Goal: Task Accomplishment & Management: Manage account settings

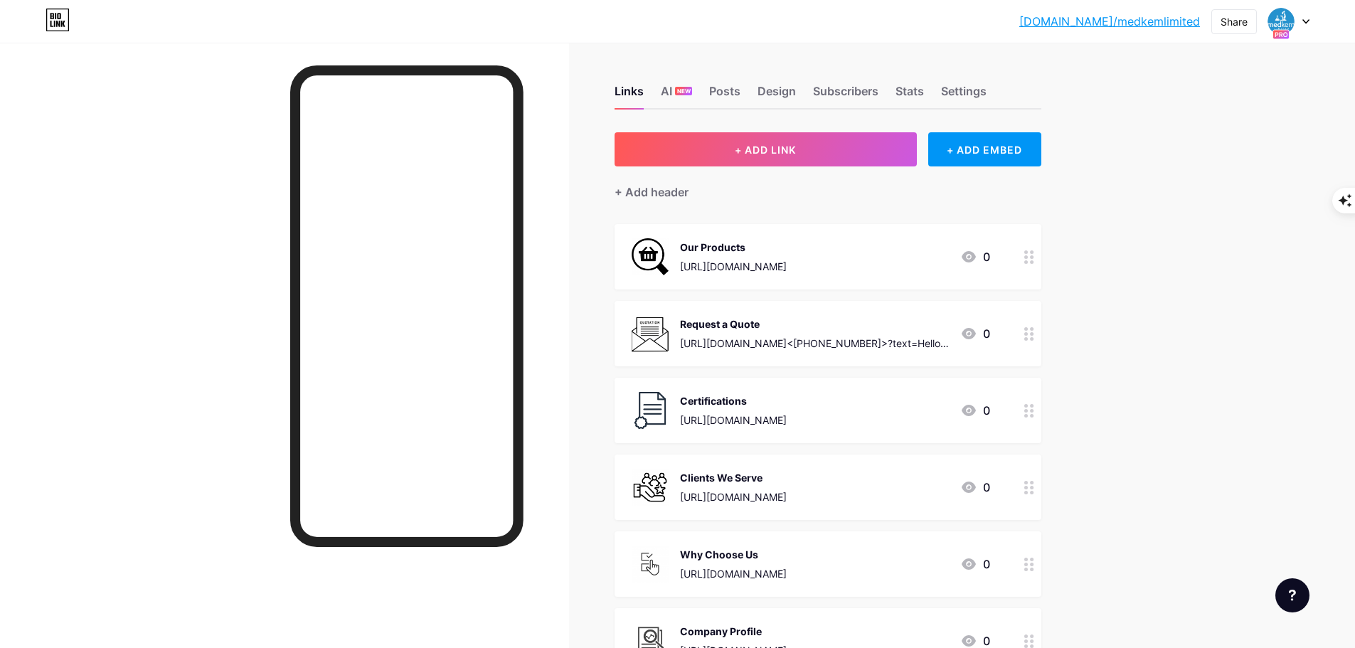
click at [559, 100] on div at bounding box center [284, 367] width 569 height 648
click at [1173, 233] on div "[DOMAIN_NAME]/medkem... [DOMAIN_NAME]/medkemlimited Share Switch accounts Medke…" at bounding box center [677, 456] width 1355 height 912
click at [1186, 324] on div "[DOMAIN_NAME]/medkem... [DOMAIN_NAME]/medkemlimited Share Switch accounts Medke…" at bounding box center [677, 456] width 1355 height 912
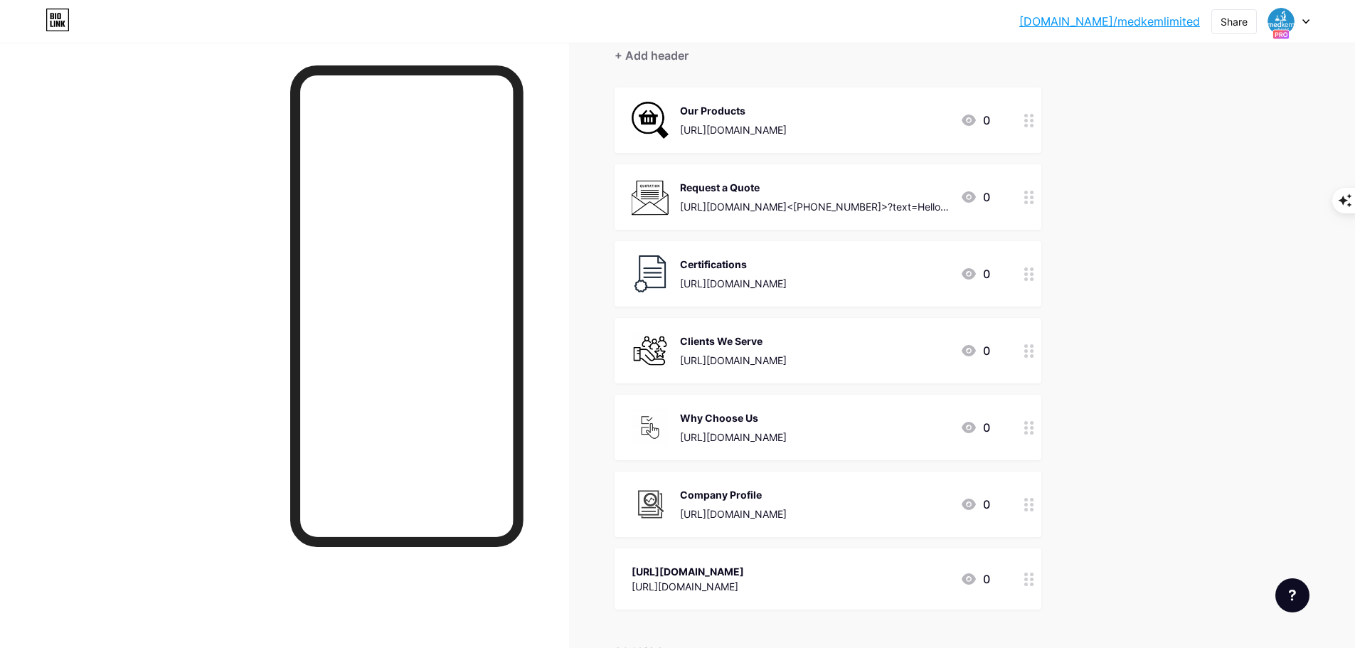
scroll to position [142, 0]
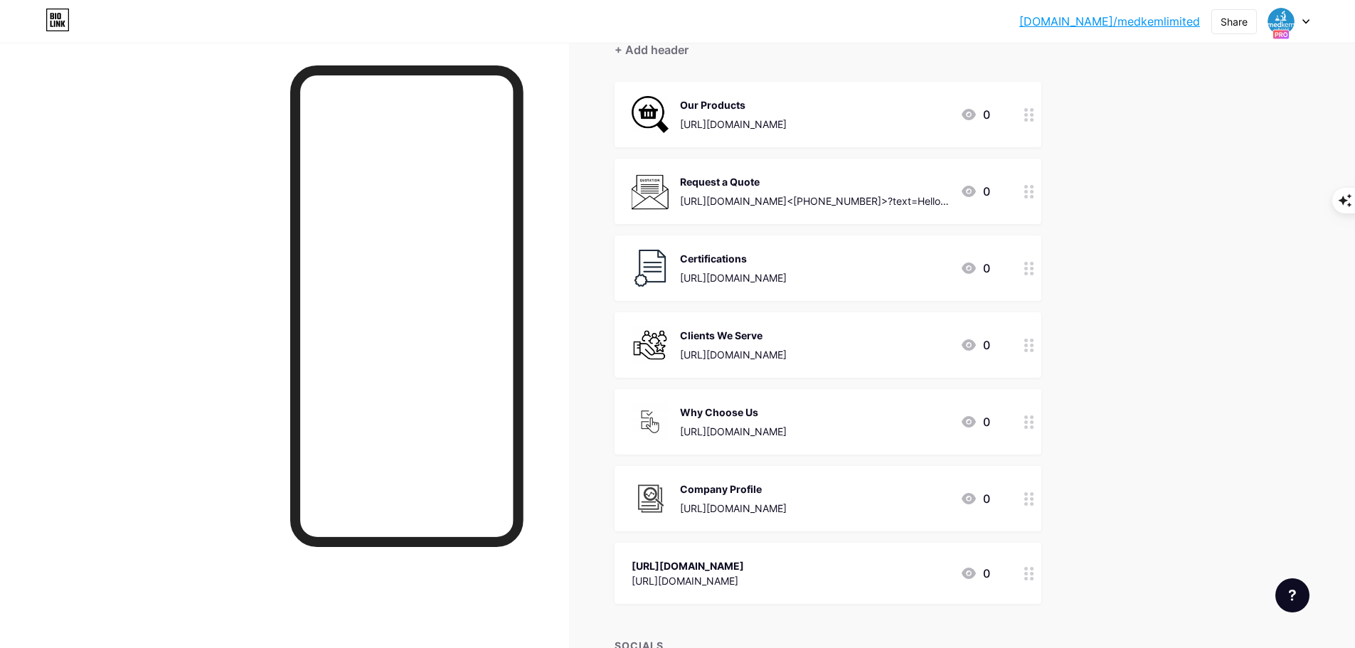
click at [1304, 19] on icon at bounding box center [1306, 21] width 7 height 5
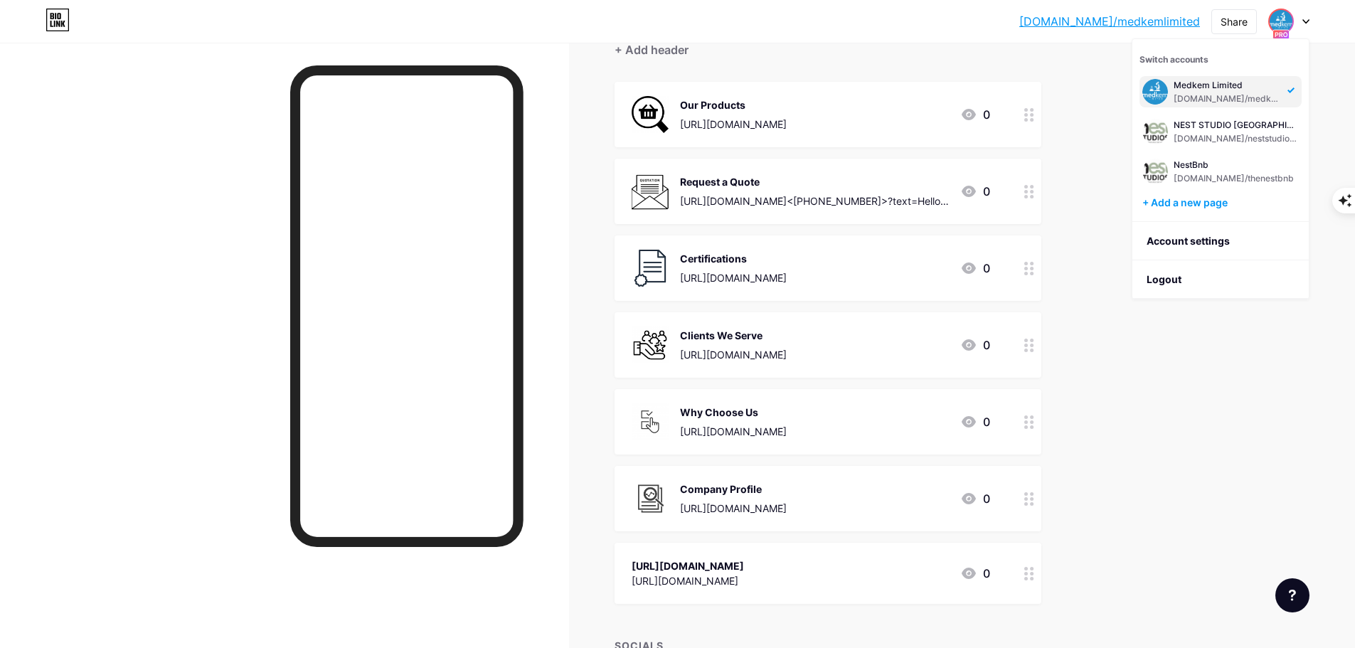
click at [1077, 63] on div "Links AI NEW Posts Design Subscribers Stats Settings + ADD LINK + ADD EMBED + A…" at bounding box center [550, 335] width 1101 height 870
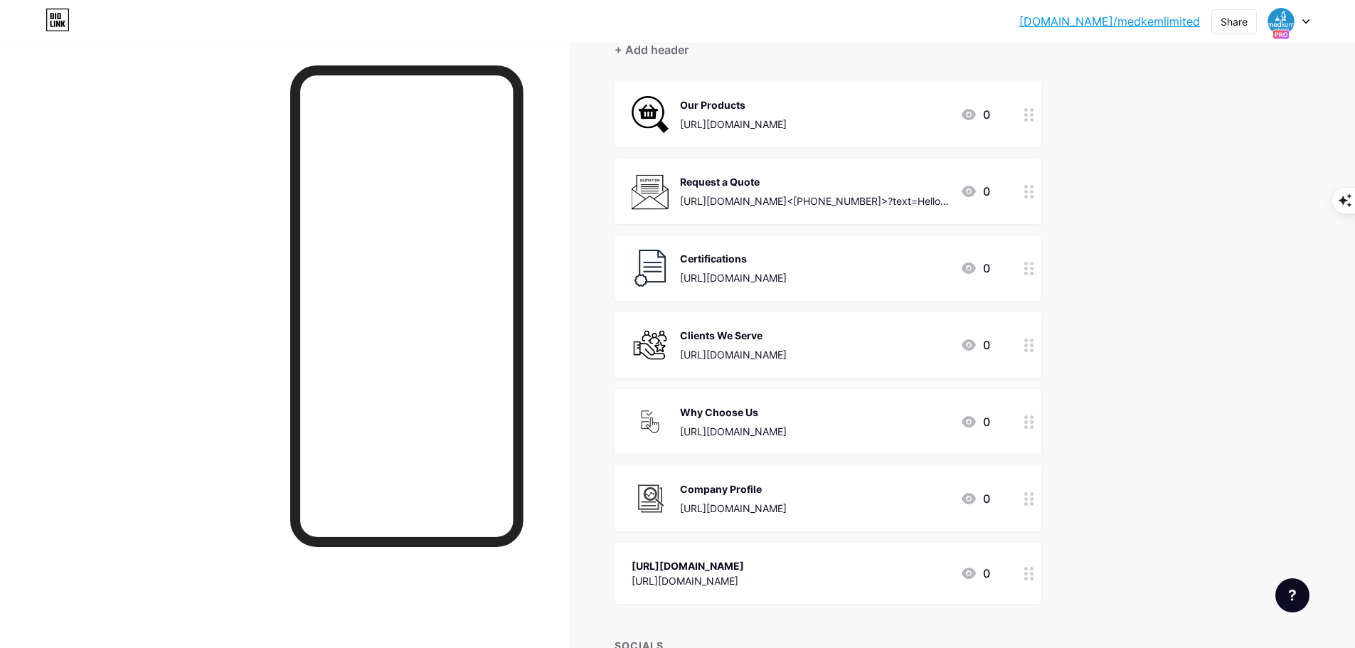
click at [1037, 580] on div at bounding box center [1030, 573] width 24 height 61
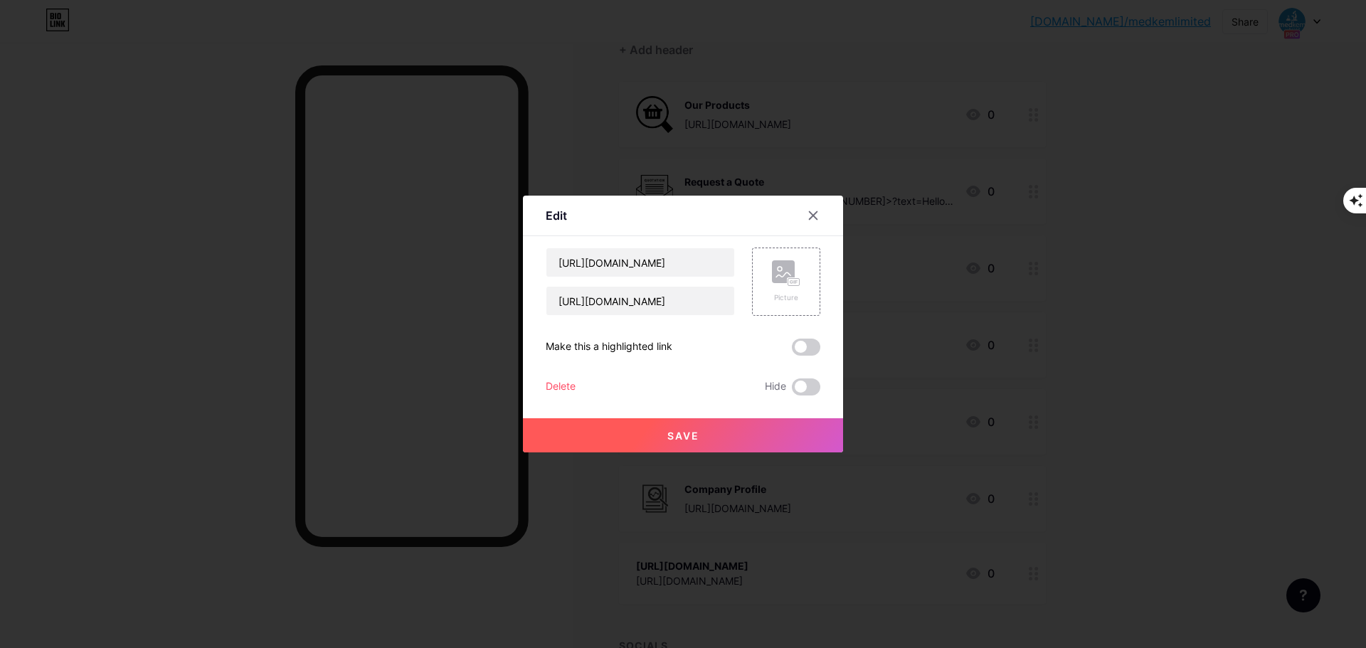
click at [562, 387] on div "Delete" at bounding box center [561, 387] width 30 height 17
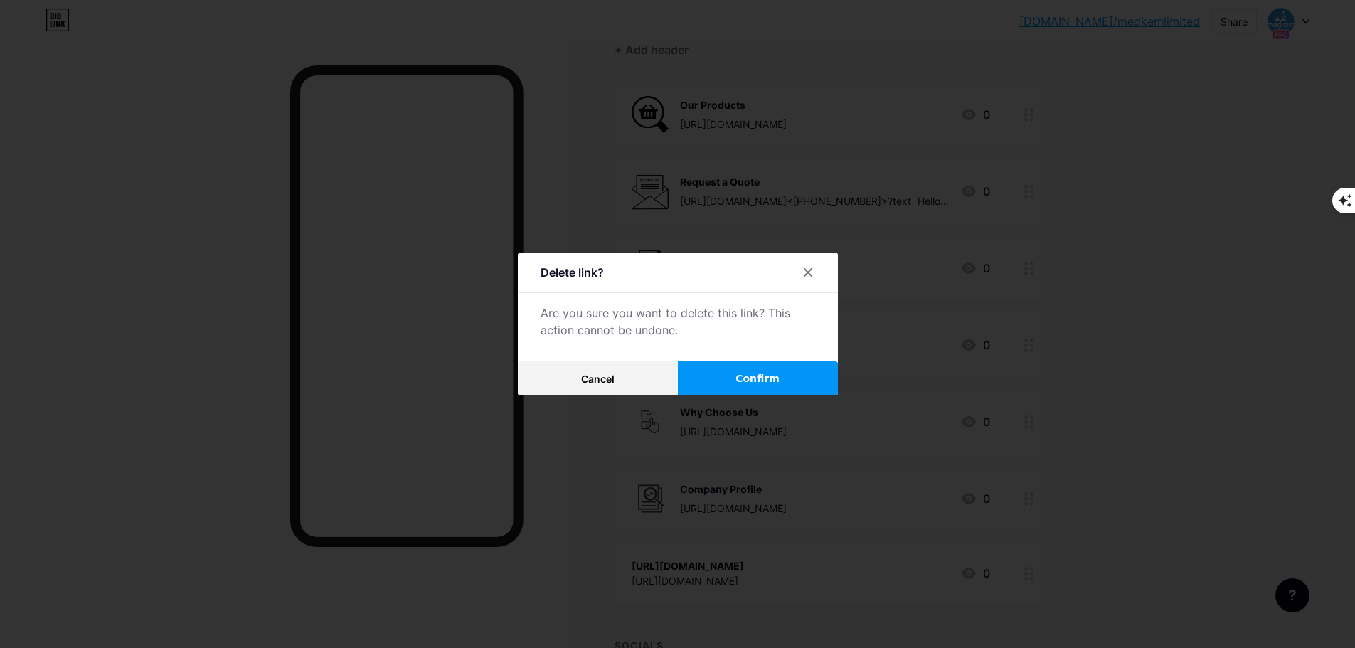
click at [788, 382] on button "Confirm" at bounding box center [758, 378] width 160 height 34
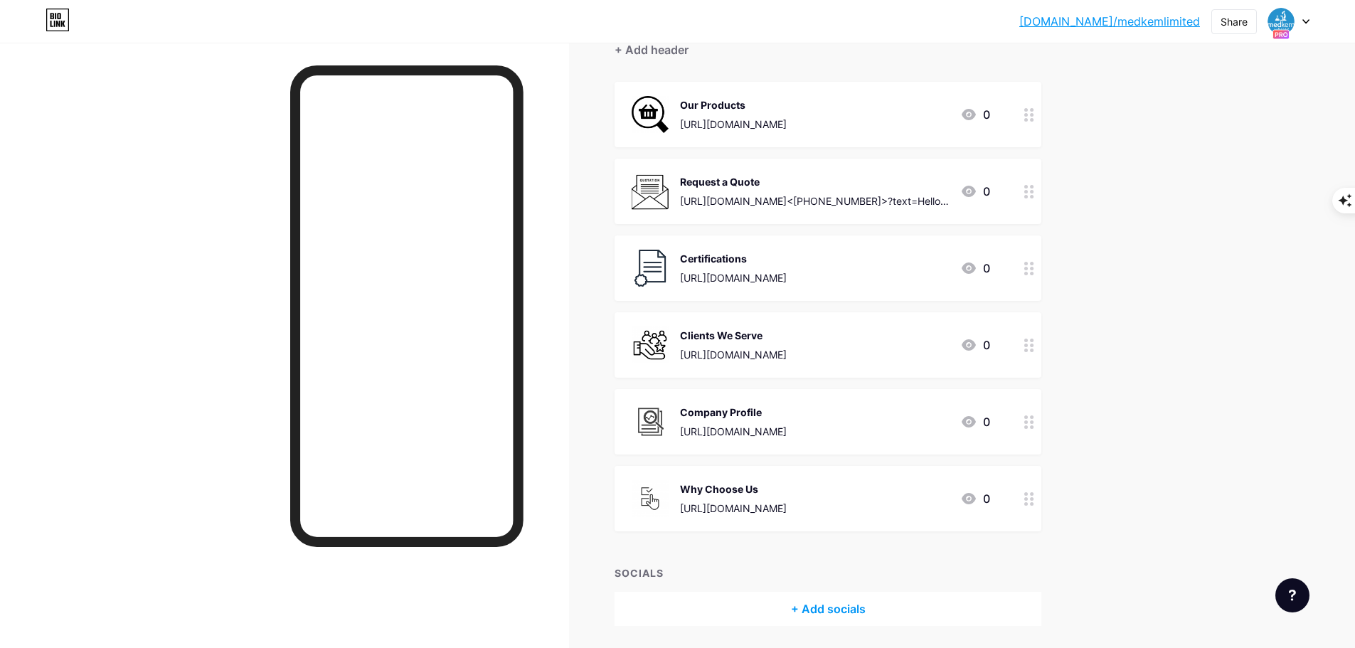
click at [1131, 441] on div "[DOMAIN_NAME]/medkem... [DOMAIN_NAME]/medkemlimited Share Switch accounts Medke…" at bounding box center [677, 278] width 1355 height 840
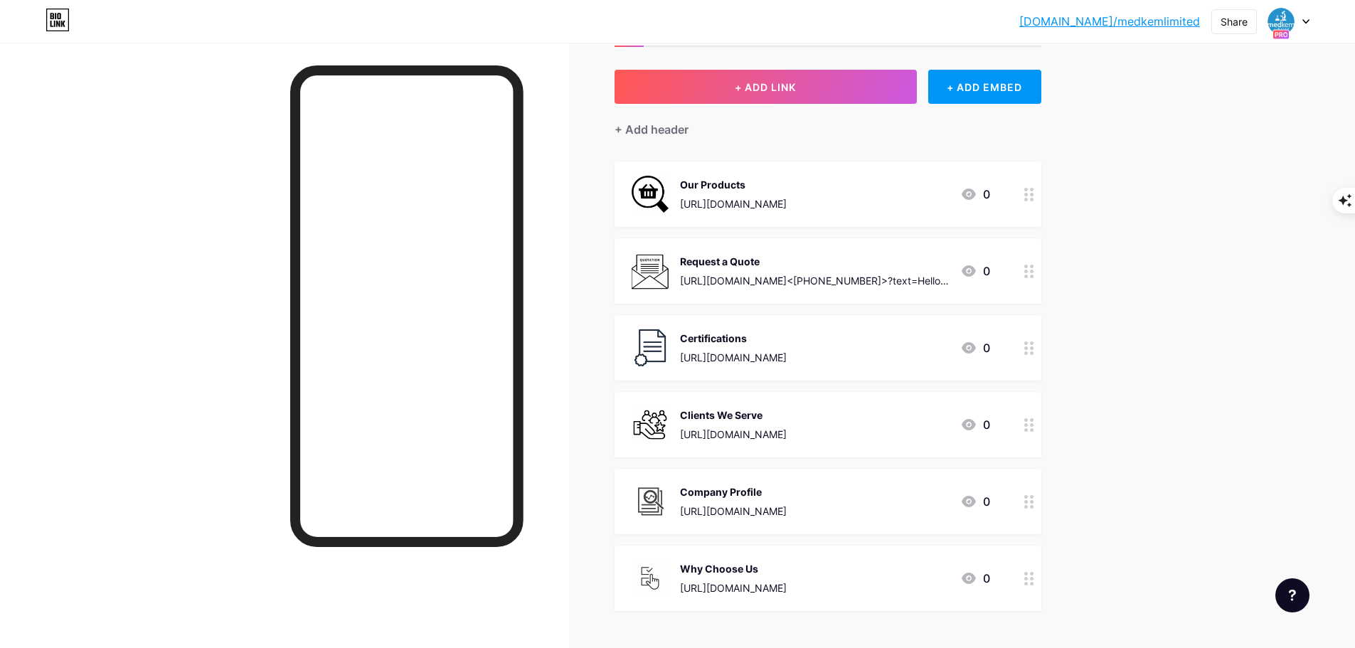
scroll to position [0, 0]
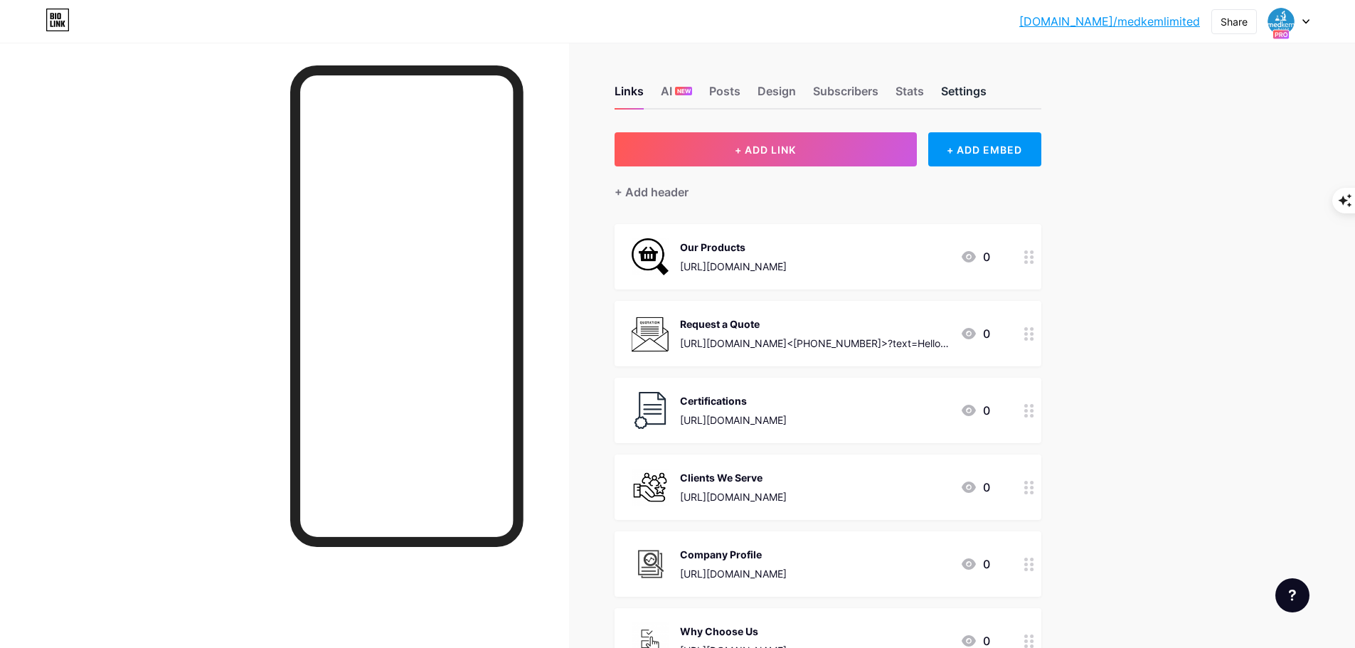
click at [974, 95] on div "Settings" at bounding box center [964, 96] width 46 height 26
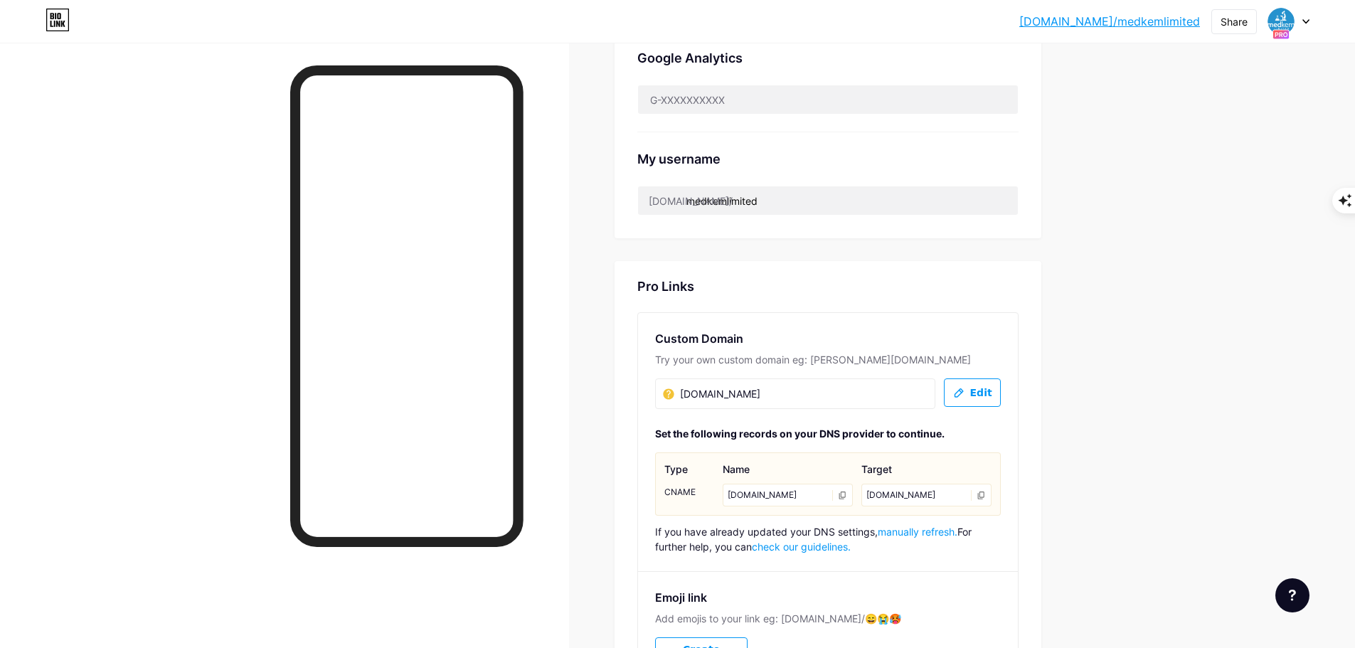
scroll to position [498, 0]
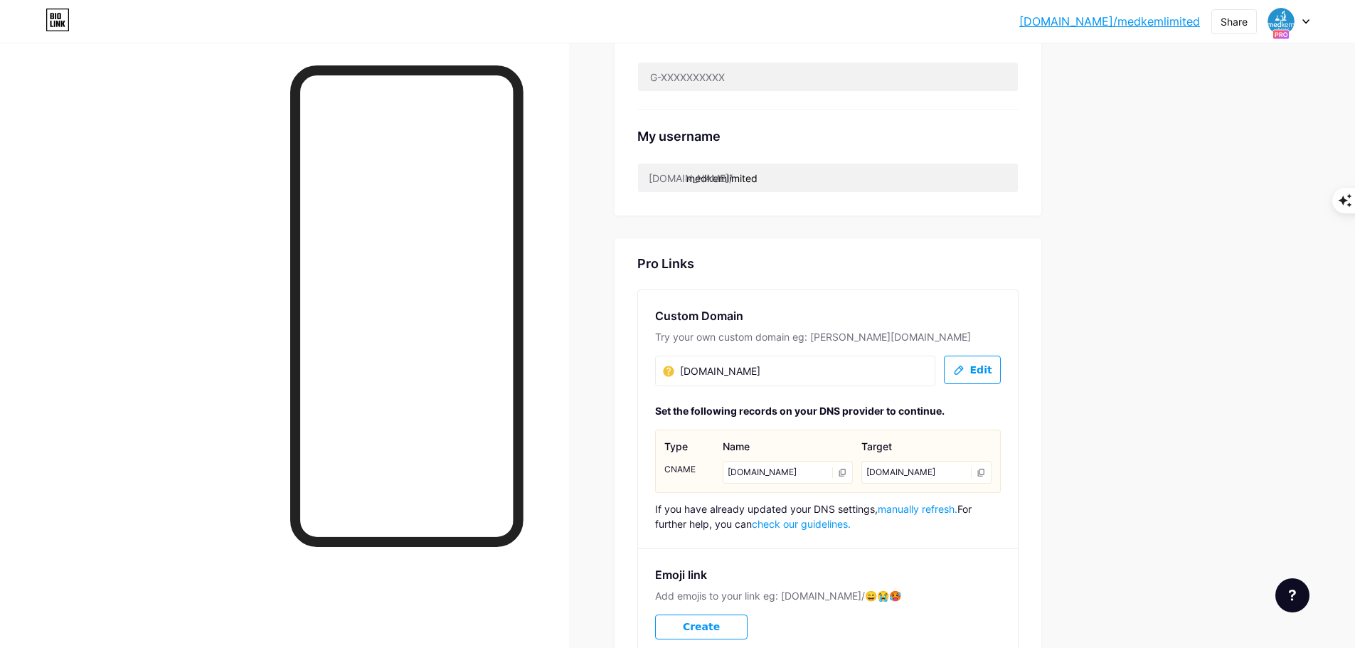
click at [713, 373] on input "[DOMAIN_NAME]" at bounding box center [734, 371] width 142 height 17
click at [992, 376] on button "Edit" at bounding box center [972, 370] width 57 height 28
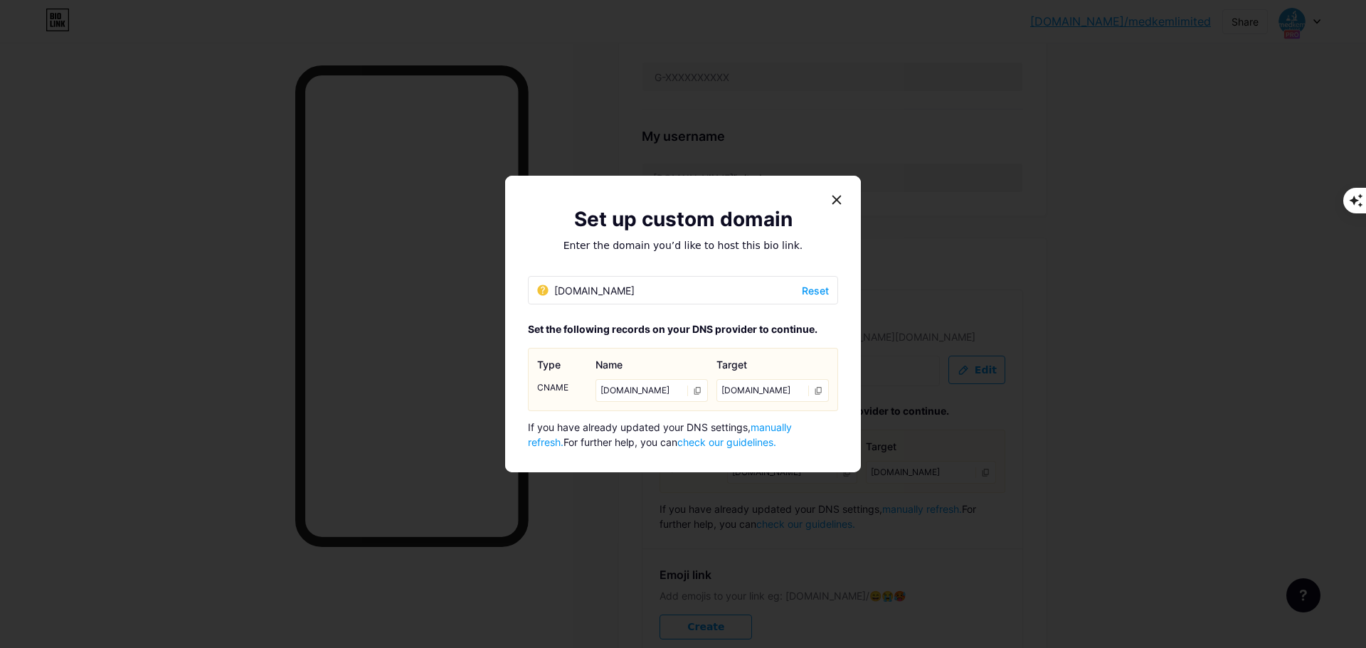
click at [578, 286] on div "[DOMAIN_NAME]" at bounding box center [585, 290] width 97 height 15
click at [581, 285] on div "[DOMAIN_NAME]" at bounding box center [585, 290] width 97 height 15
click at [833, 196] on icon at bounding box center [836, 199] width 11 height 11
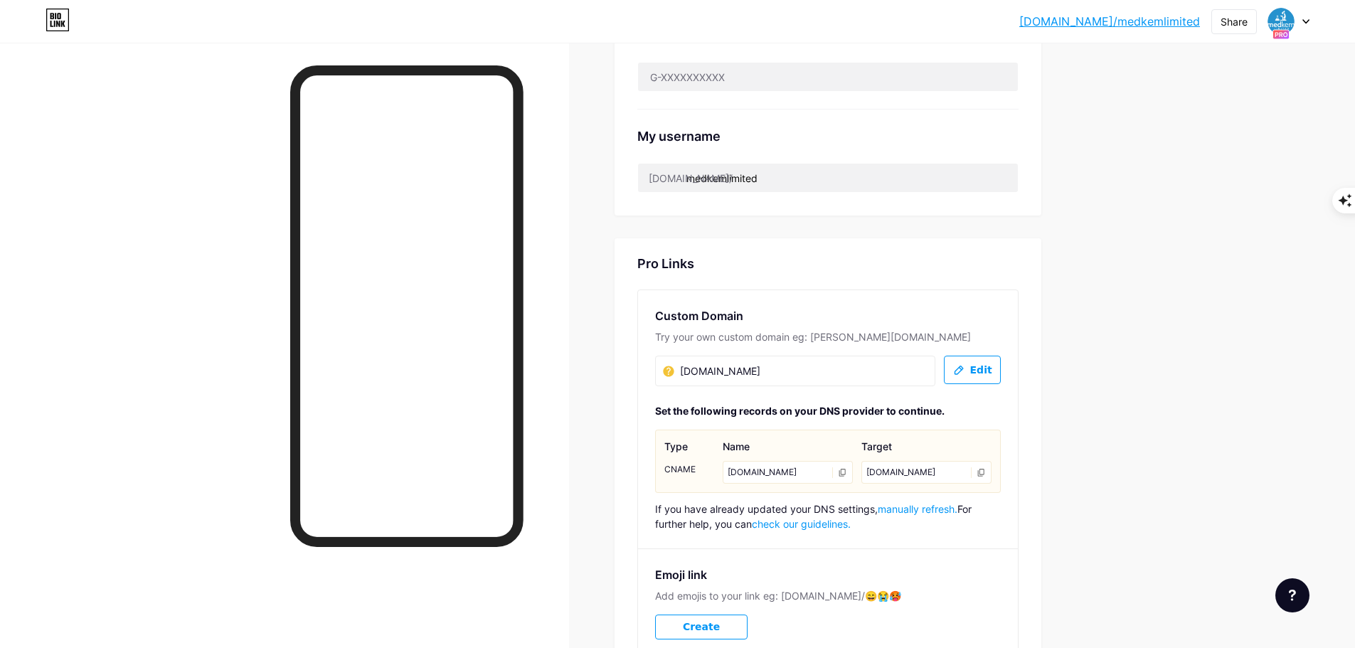
click at [773, 470] on div "[DOMAIN_NAME]" at bounding box center [788, 472] width 130 height 23
click at [754, 470] on div "[DOMAIN_NAME]" at bounding box center [788, 472] width 130 height 23
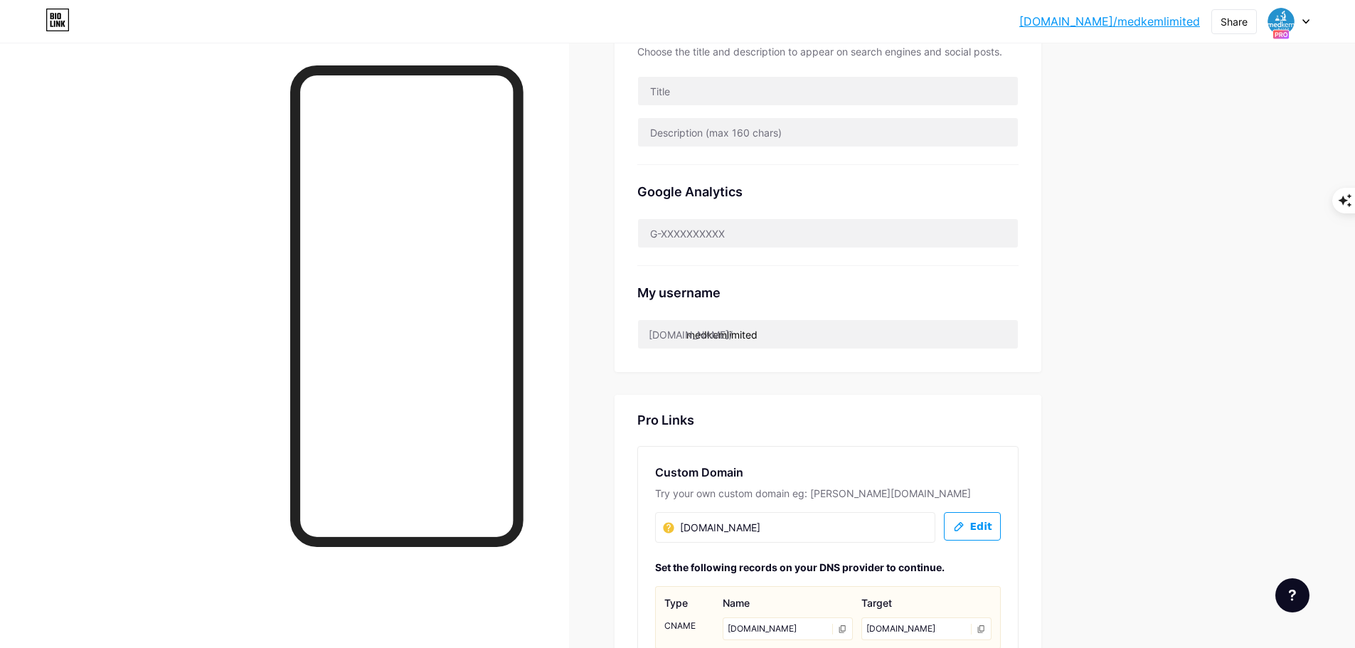
scroll to position [0, 0]
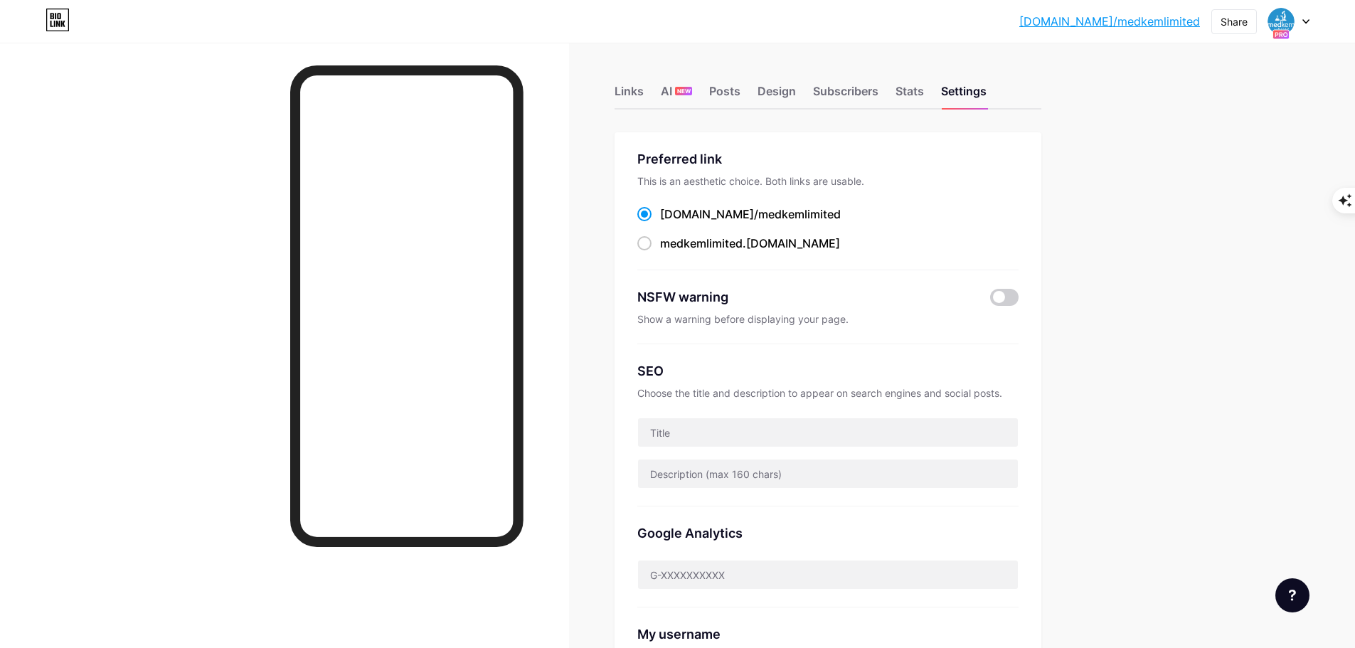
click at [561, 113] on div at bounding box center [284, 367] width 569 height 648
click at [1309, 21] on icon at bounding box center [1306, 21] width 7 height 5
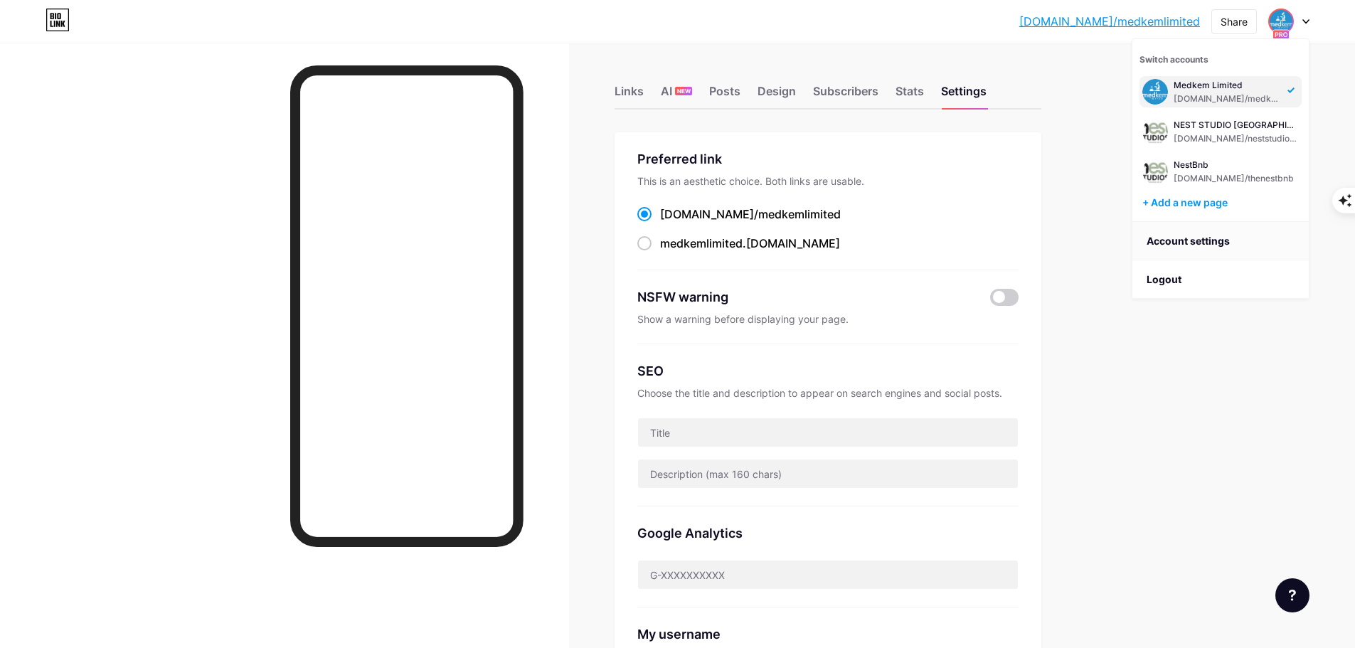
click at [1199, 243] on link "Account settings" at bounding box center [1221, 241] width 176 height 38
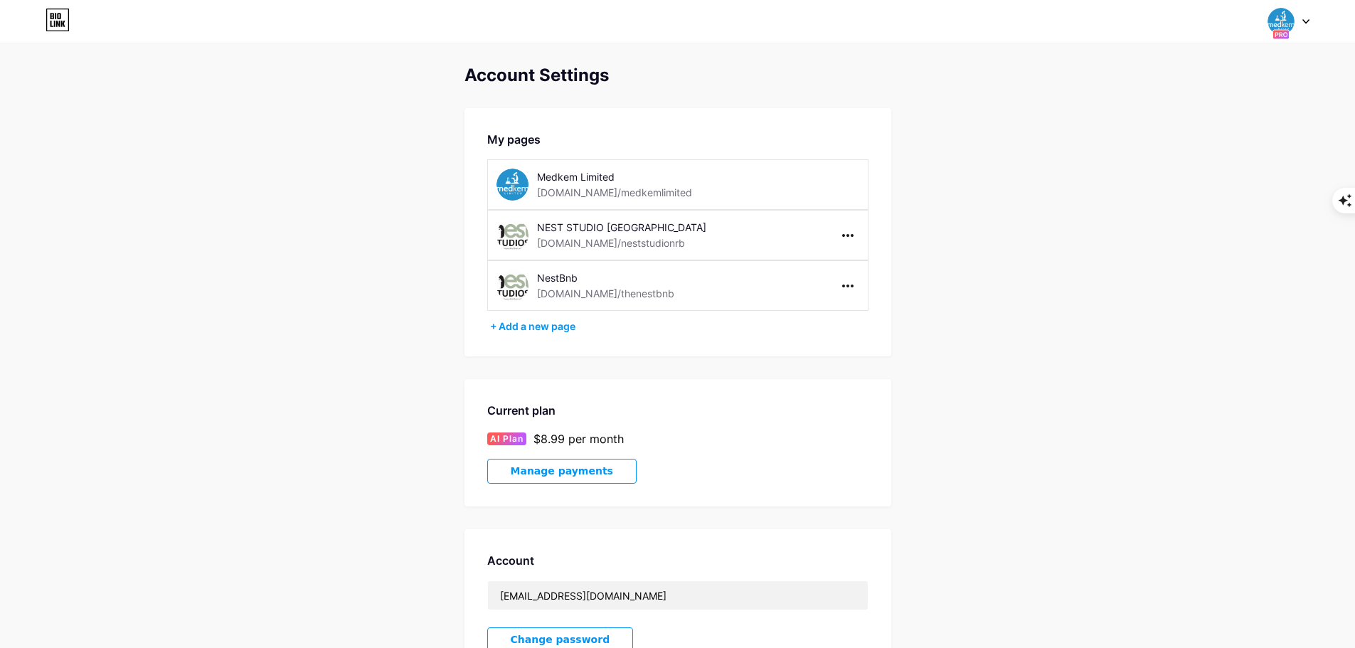
click at [1304, 19] on icon at bounding box center [1306, 21] width 7 height 5
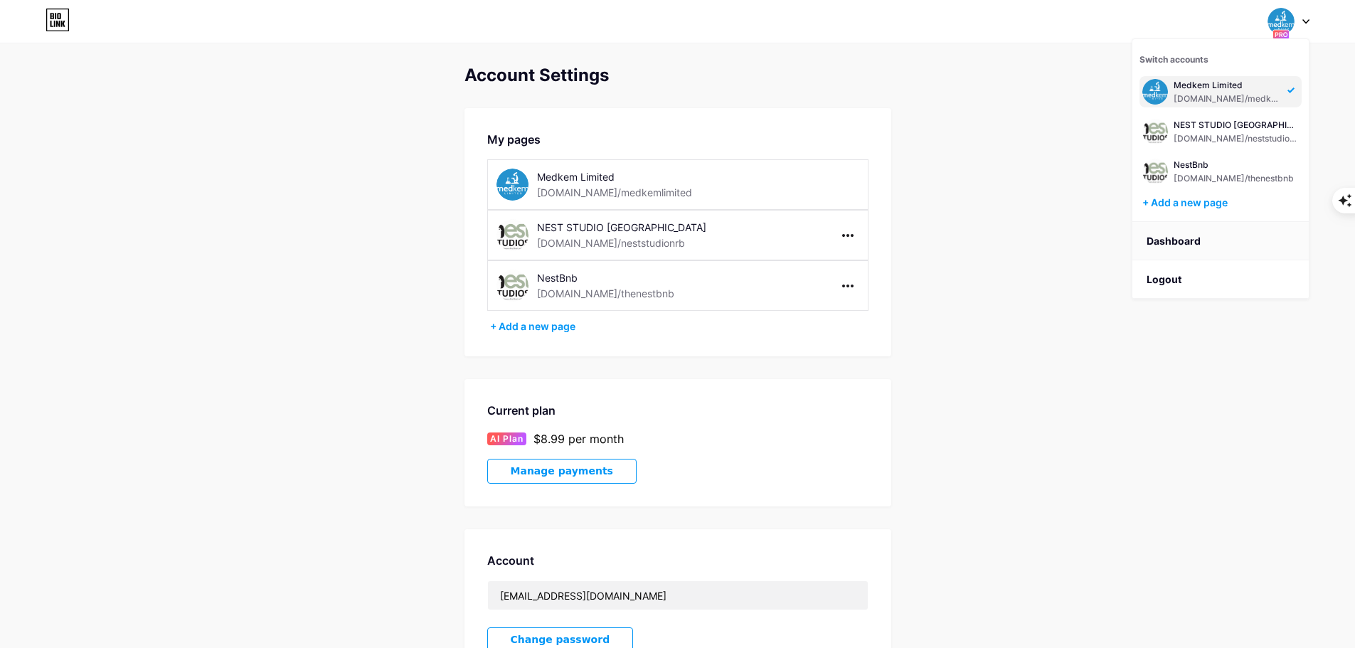
click at [1185, 255] on link "Dashboard" at bounding box center [1221, 241] width 176 height 38
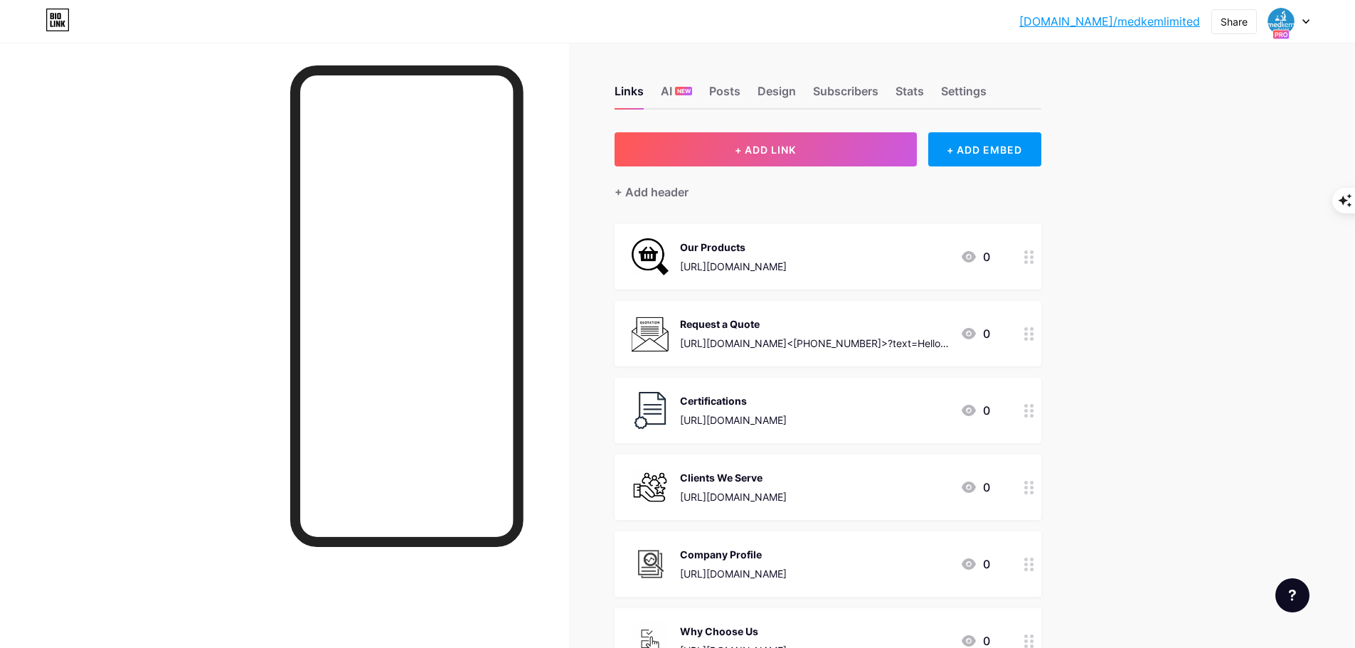
click at [1308, 23] on icon at bounding box center [1306, 21] width 7 height 5
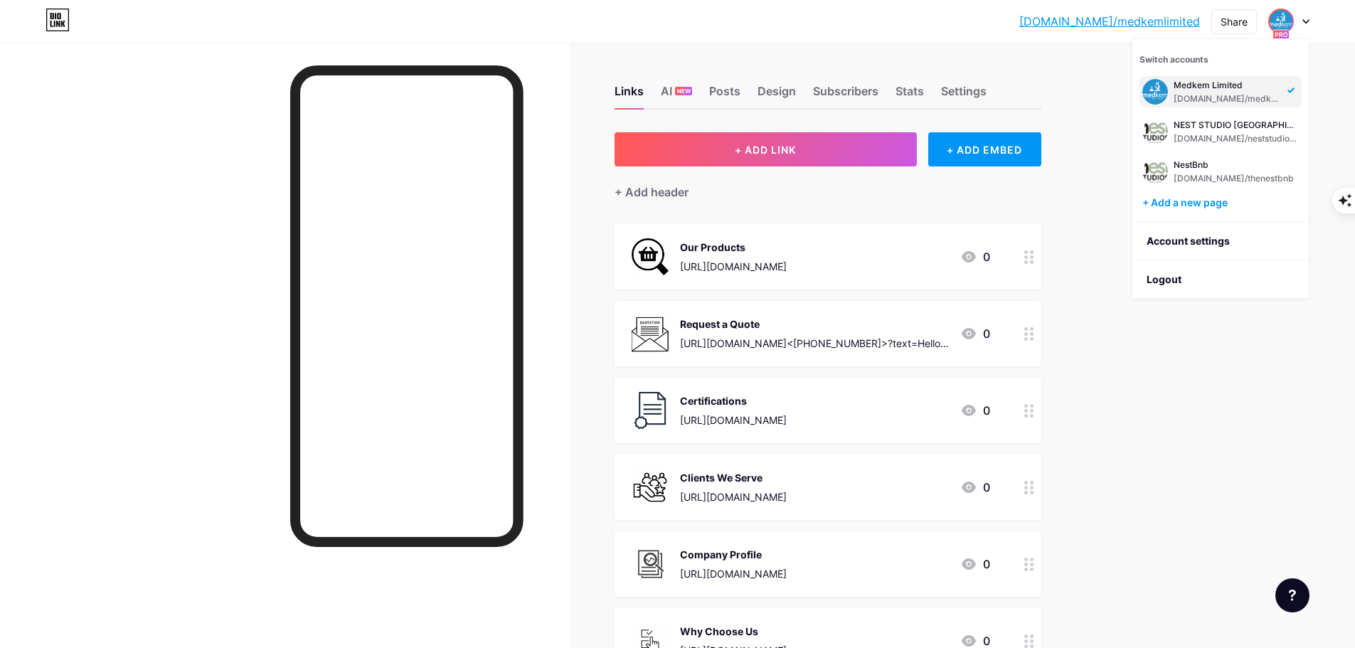
click at [55, 25] on icon at bounding box center [54, 24] width 1 height 6
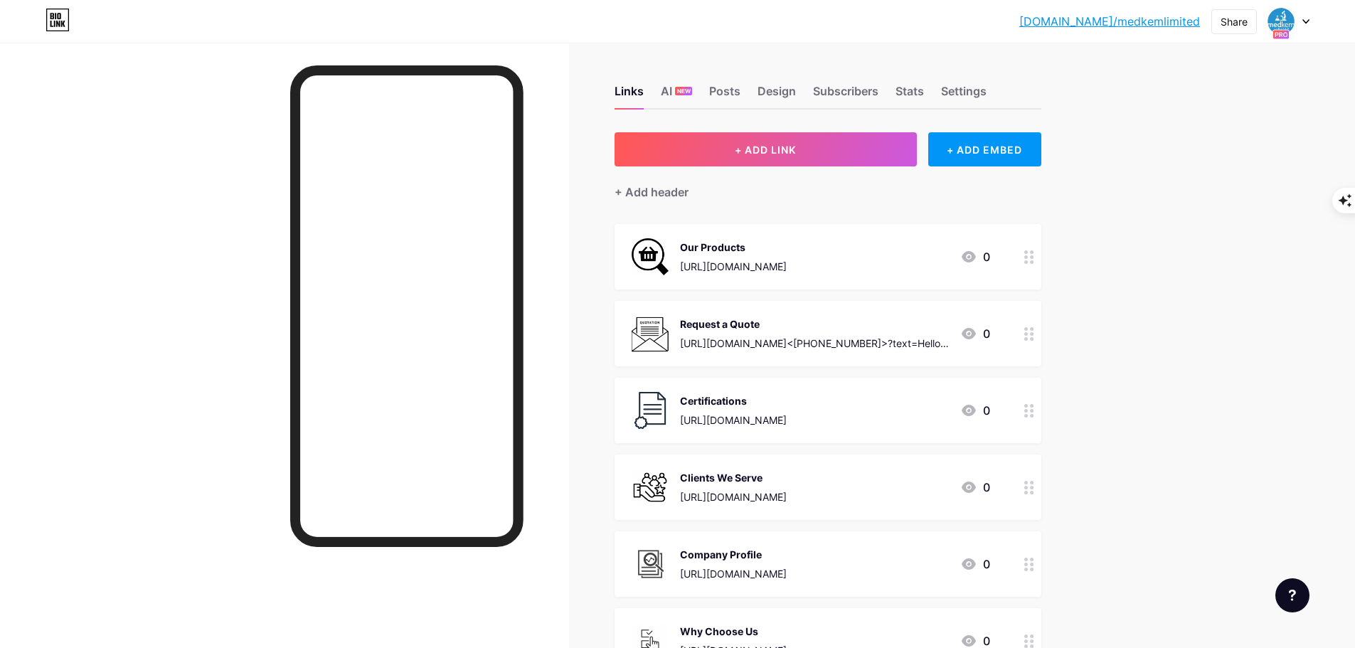
click at [1307, 21] on icon at bounding box center [1306, 21] width 7 height 5
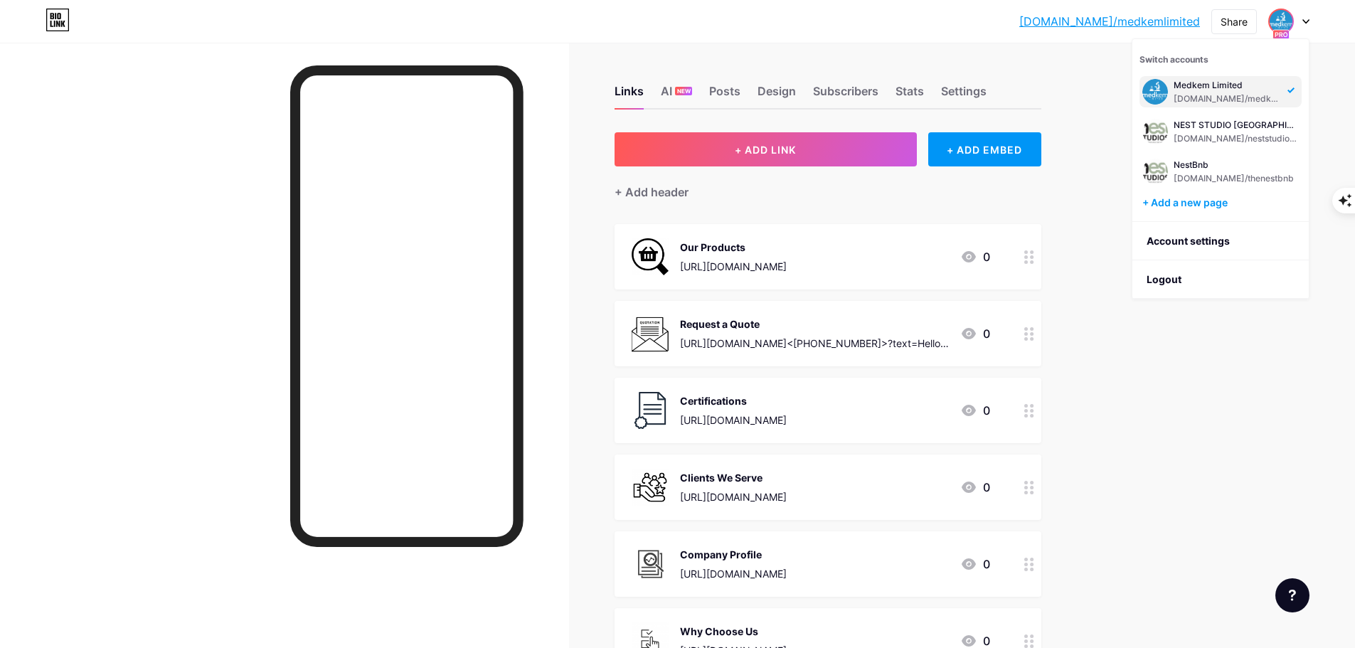
click at [1107, 75] on div "[DOMAIN_NAME]/medkem... [DOMAIN_NAME]/medkemlimited Share Switch accounts Medke…" at bounding box center [677, 420] width 1355 height 840
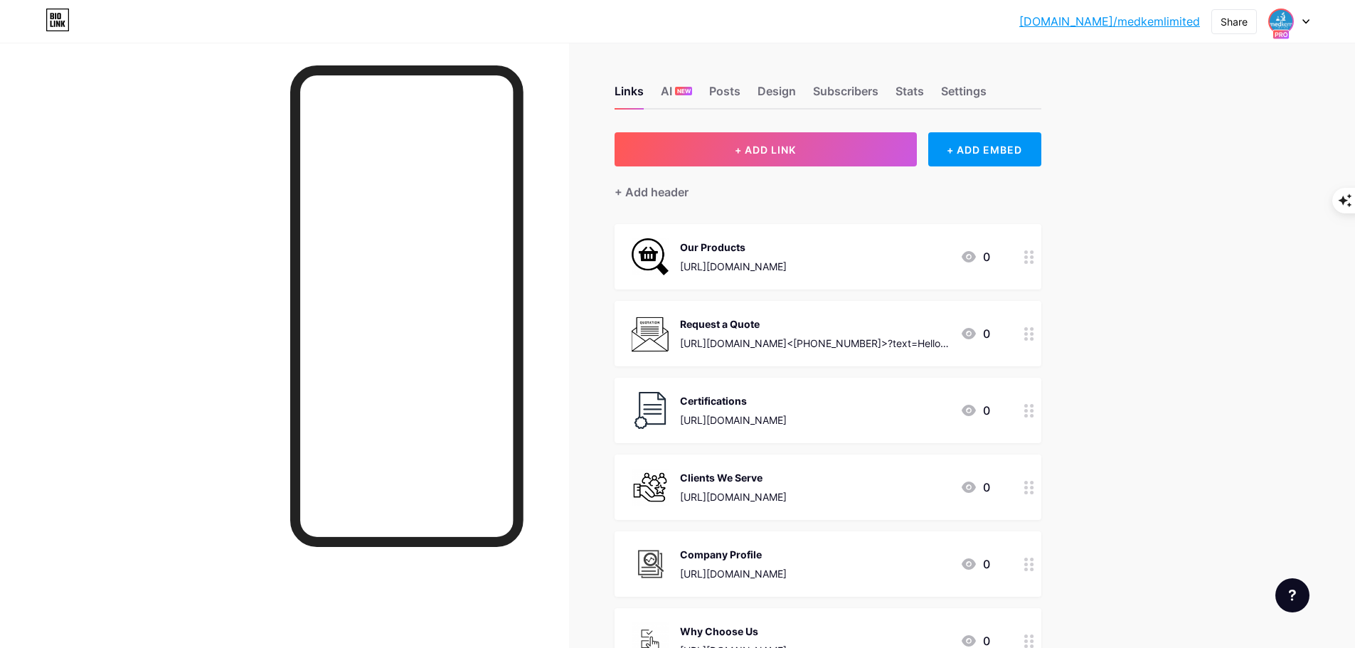
click at [1286, 22] on img at bounding box center [1281, 21] width 23 height 23
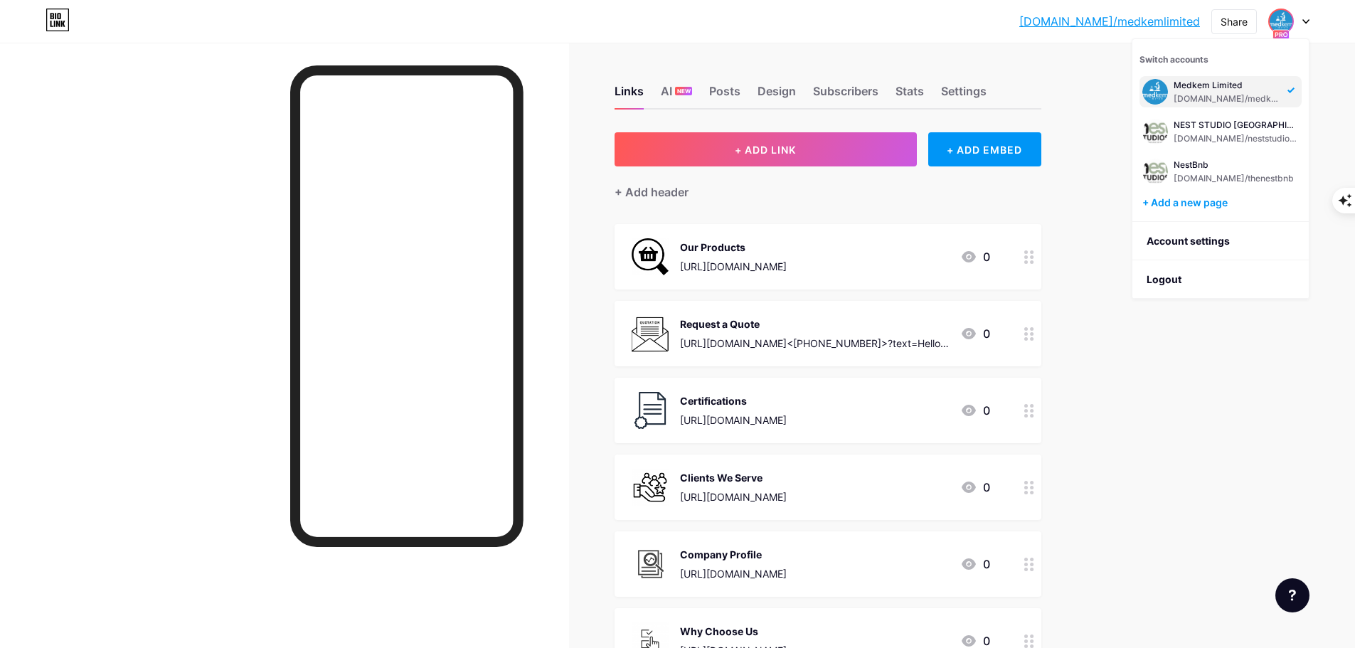
click at [1306, 23] on icon at bounding box center [1307, 22] width 6 height 4
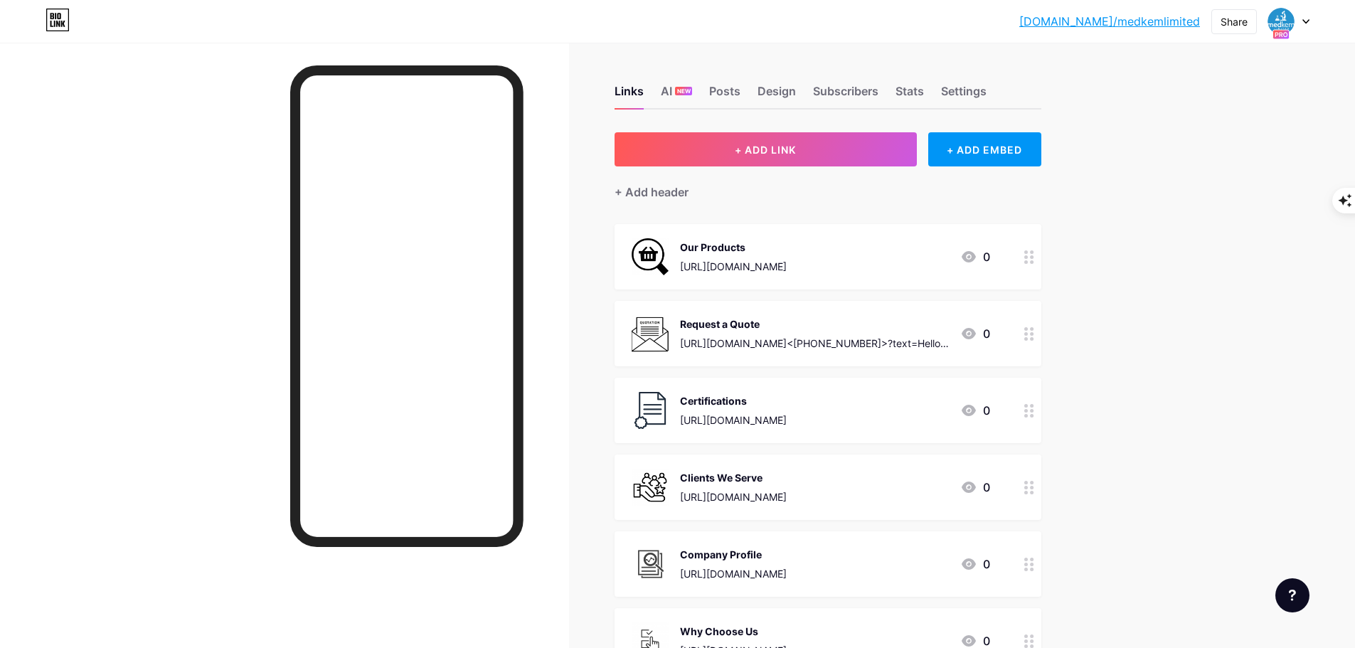
click at [1306, 23] on icon at bounding box center [1307, 22] width 6 height 4
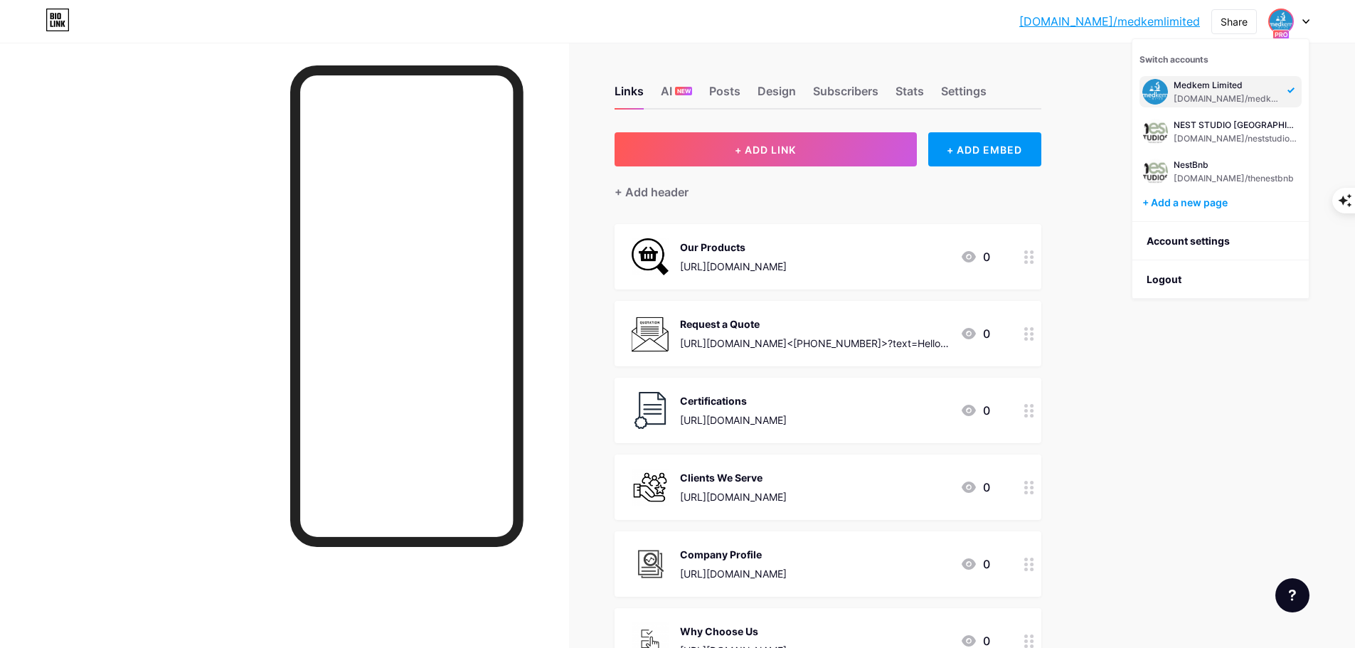
click at [1215, 341] on div "[DOMAIN_NAME]/medkem... [DOMAIN_NAME]/medkemlimited Share Switch accounts Medke…" at bounding box center [677, 420] width 1355 height 840
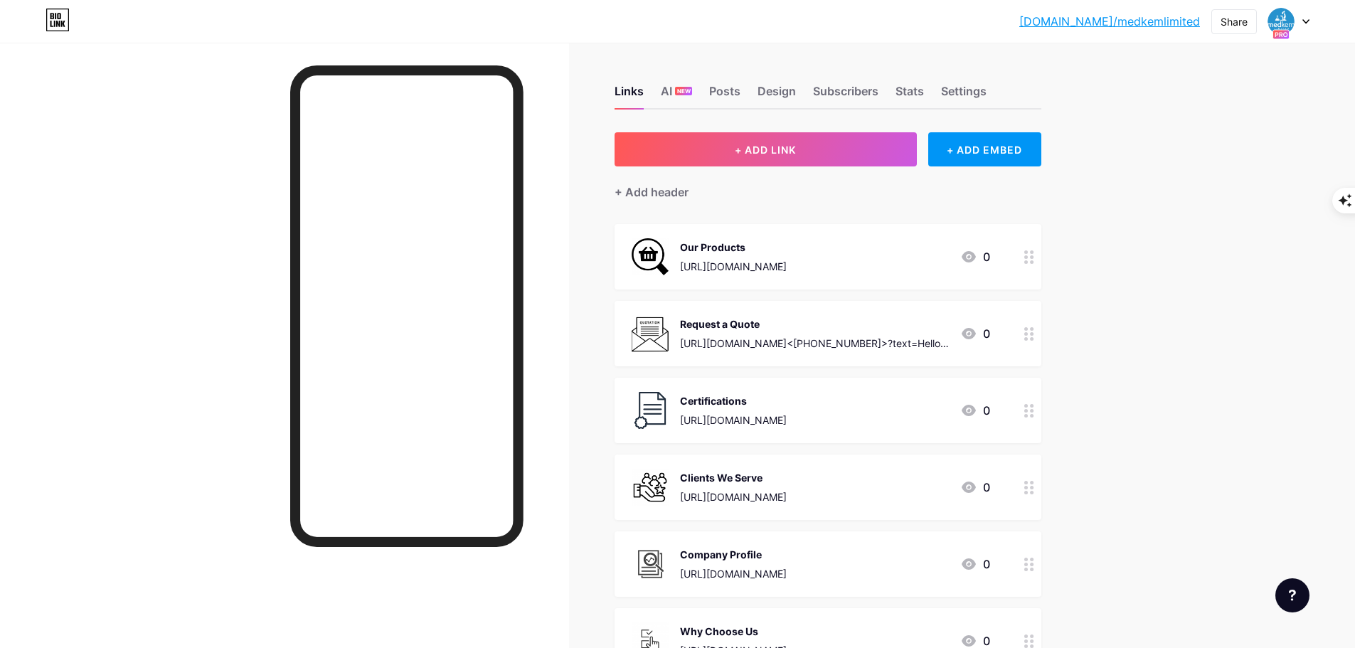
click at [1308, 19] on icon at bounding box center [1306, 21] width 7 height 5
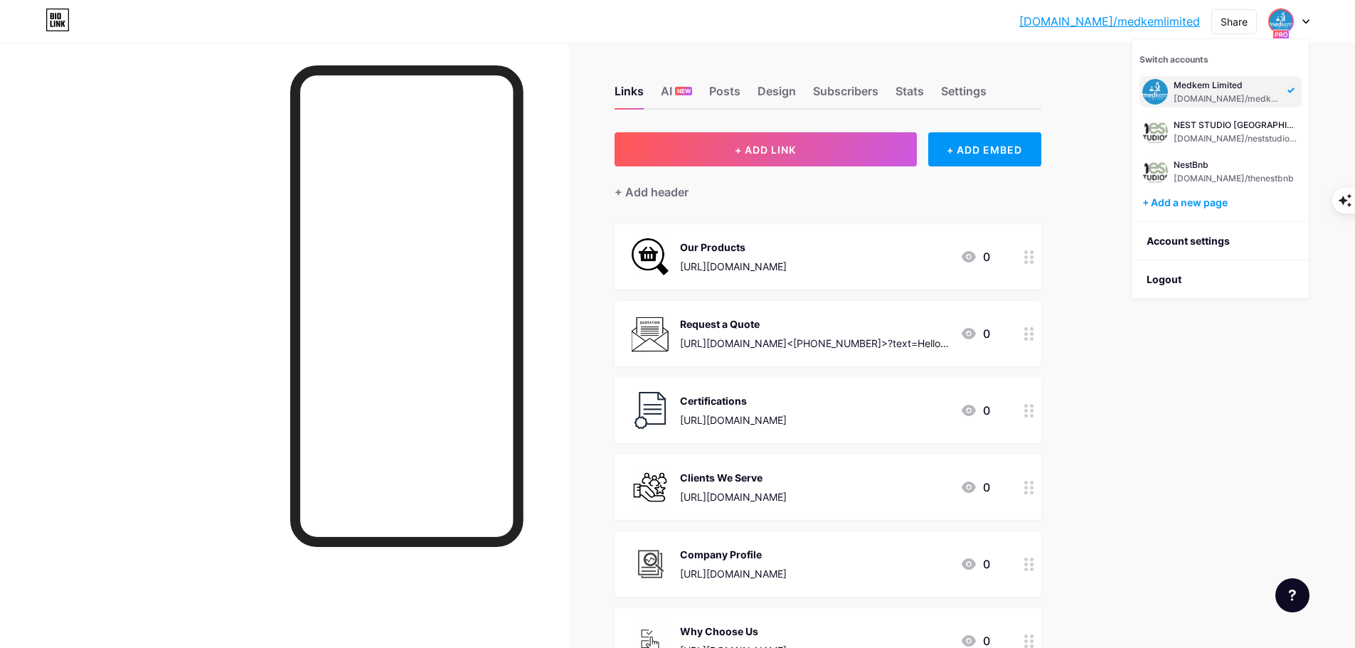
click at [1169, 386] on div "[DOMAIN_NAME]/medkem... [DOMAIN_NAME]/medkemlimited Share Switch accounts Medke…" at bounding box center [677, 420] width 1355 height 840
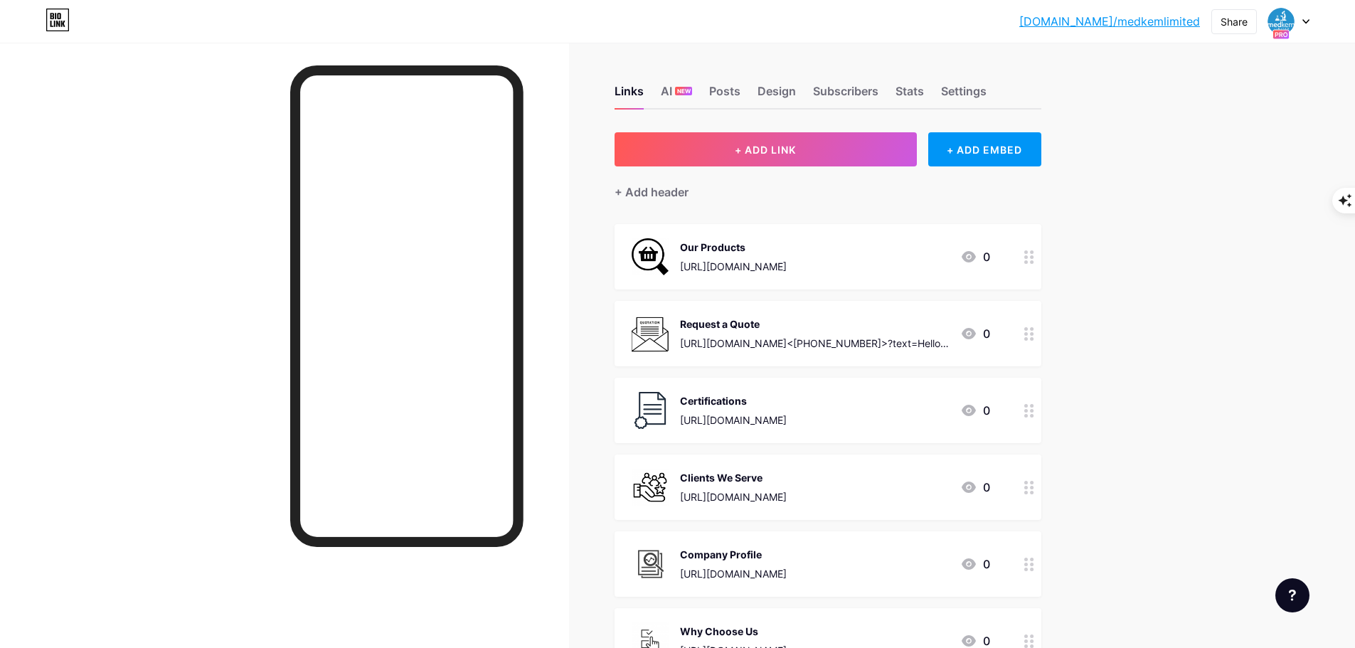
click at [1304, 19] on icon at bounding box center [1306, 21] width 7 height 5
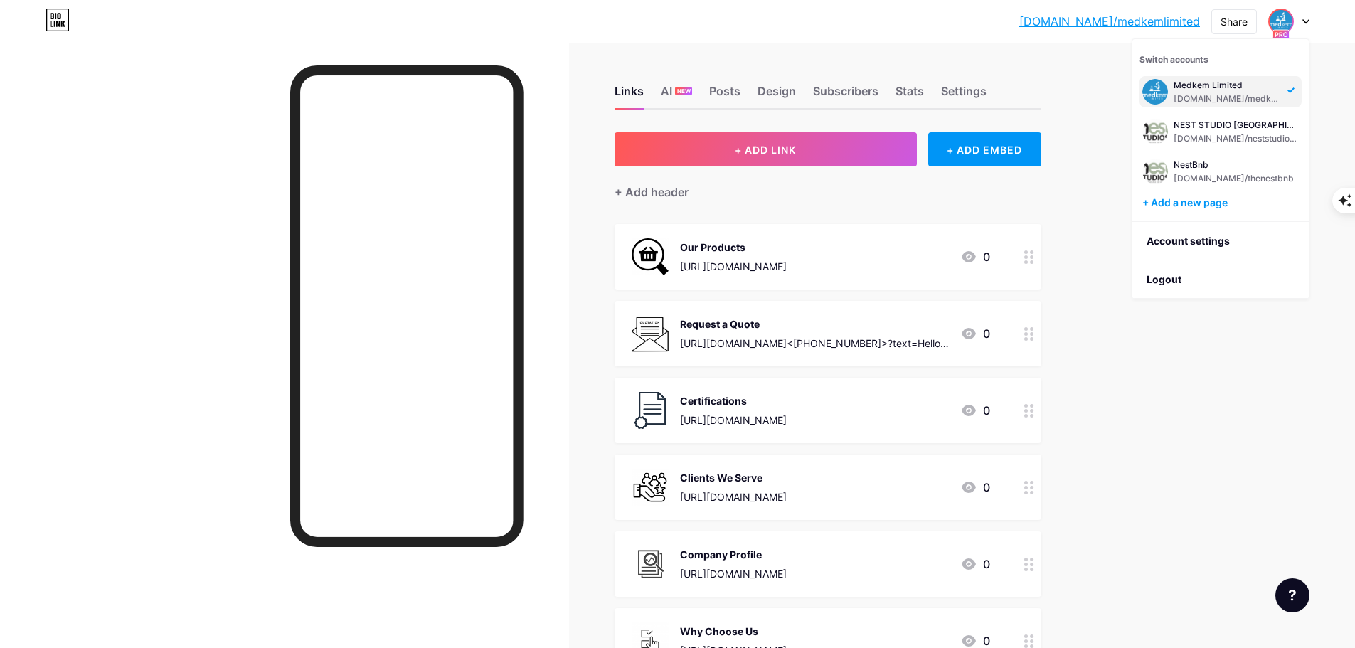
click at [1304, 19] on icon at bounding box center [1306, 21] width 7 height 5
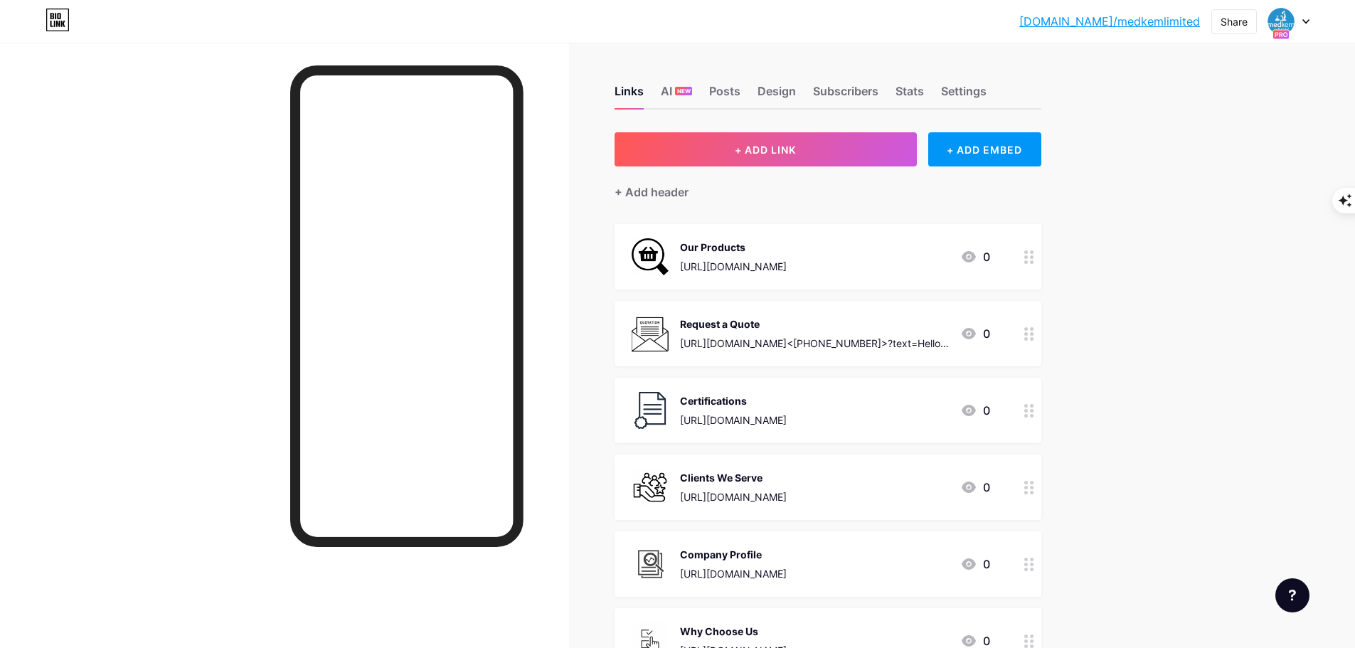
click at [1304, 19] on icon at bounding box center [1306, 21] width 7 height 5
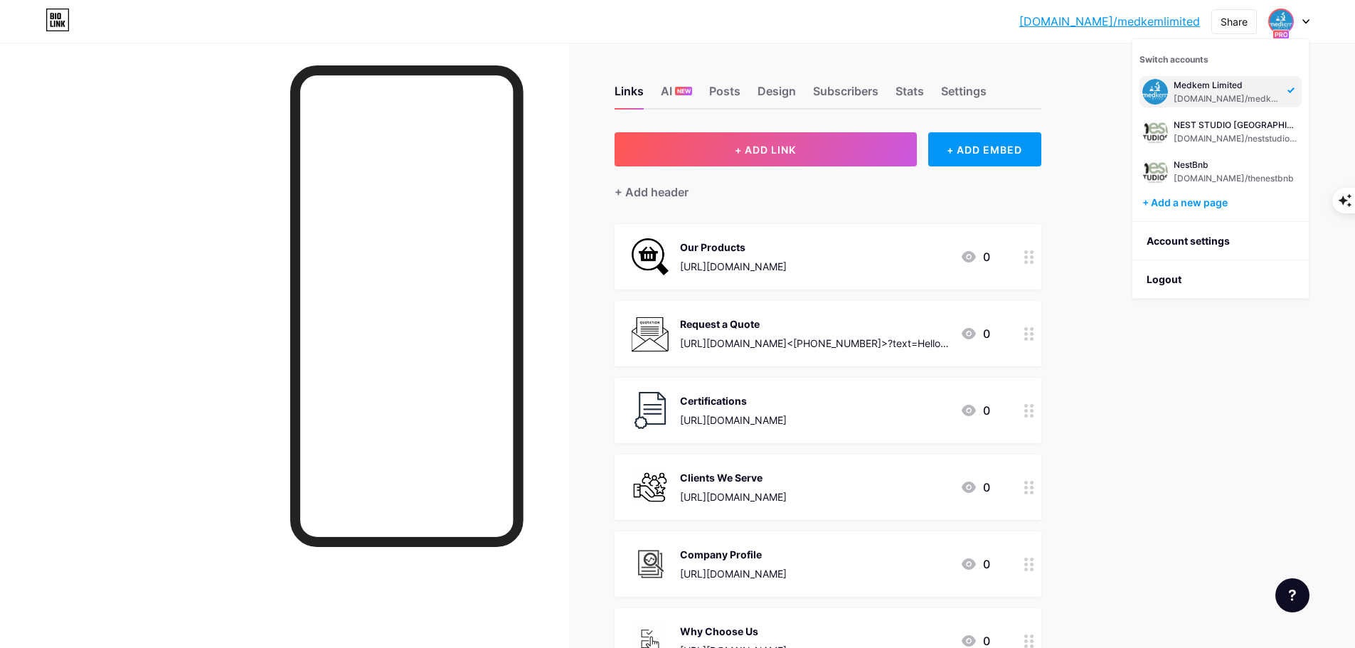
click at [1281, 22] on img at bounding box center [1281, 21] width 23 height 23
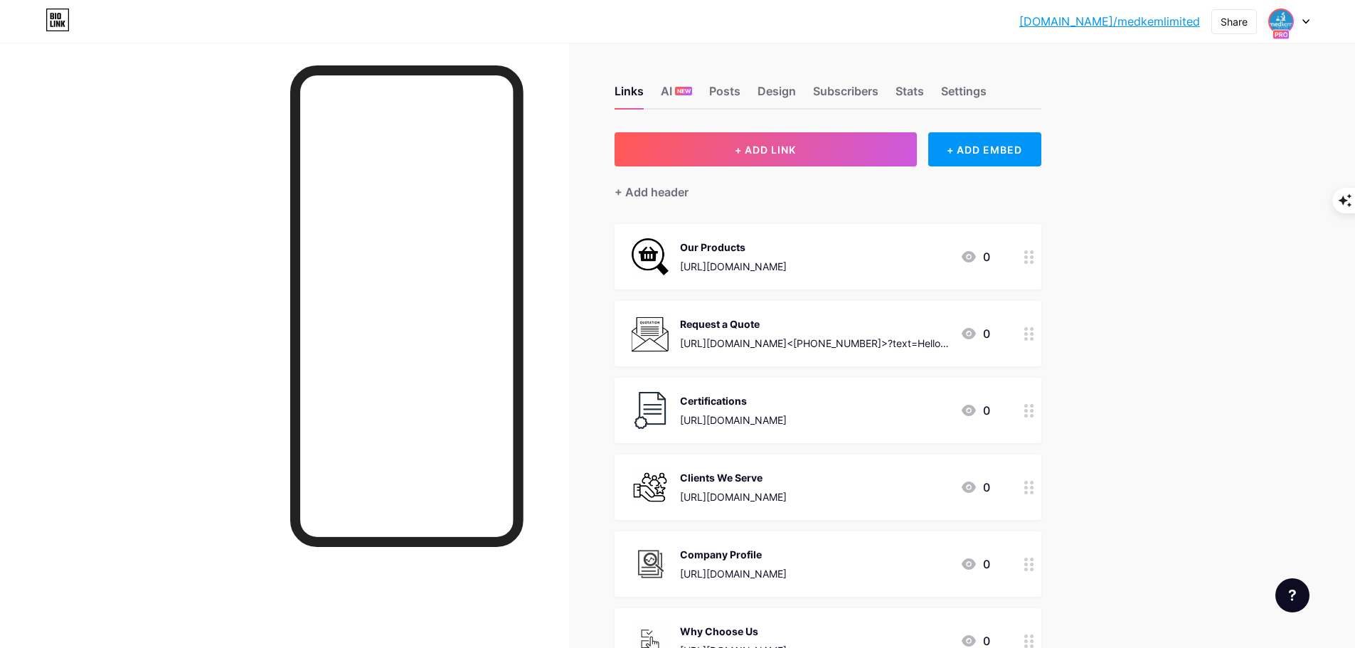
click at [1284, 22] on img at bounding box center [1281, 21] width 23 height 23
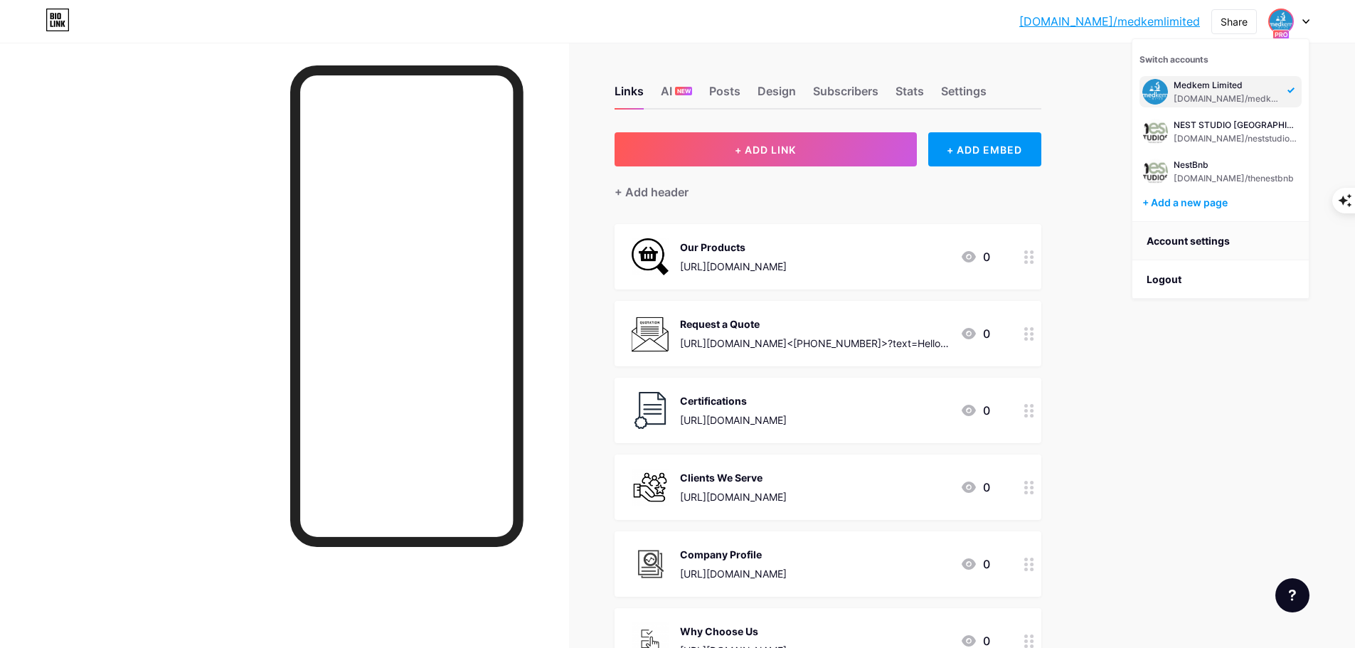
click at [1190, 245] on link "Account settings" at bounding box center [1221, 241] width 176 height 38
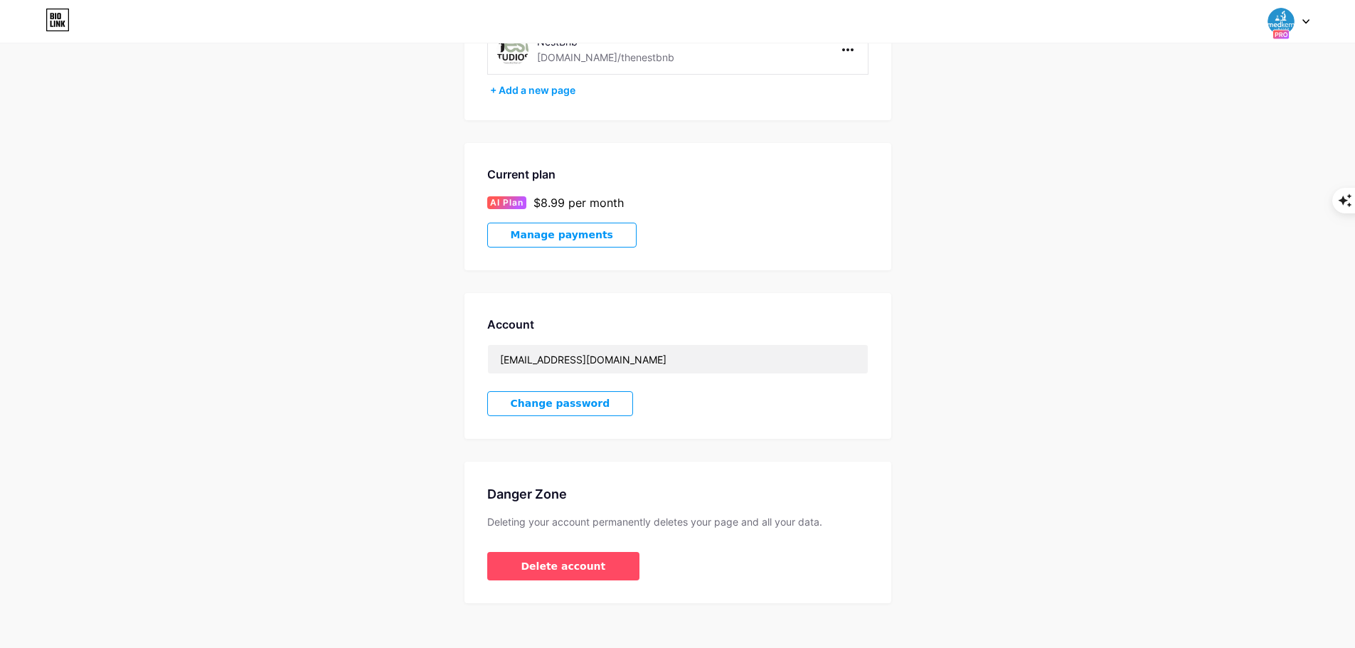
scroll to position [248, 0]
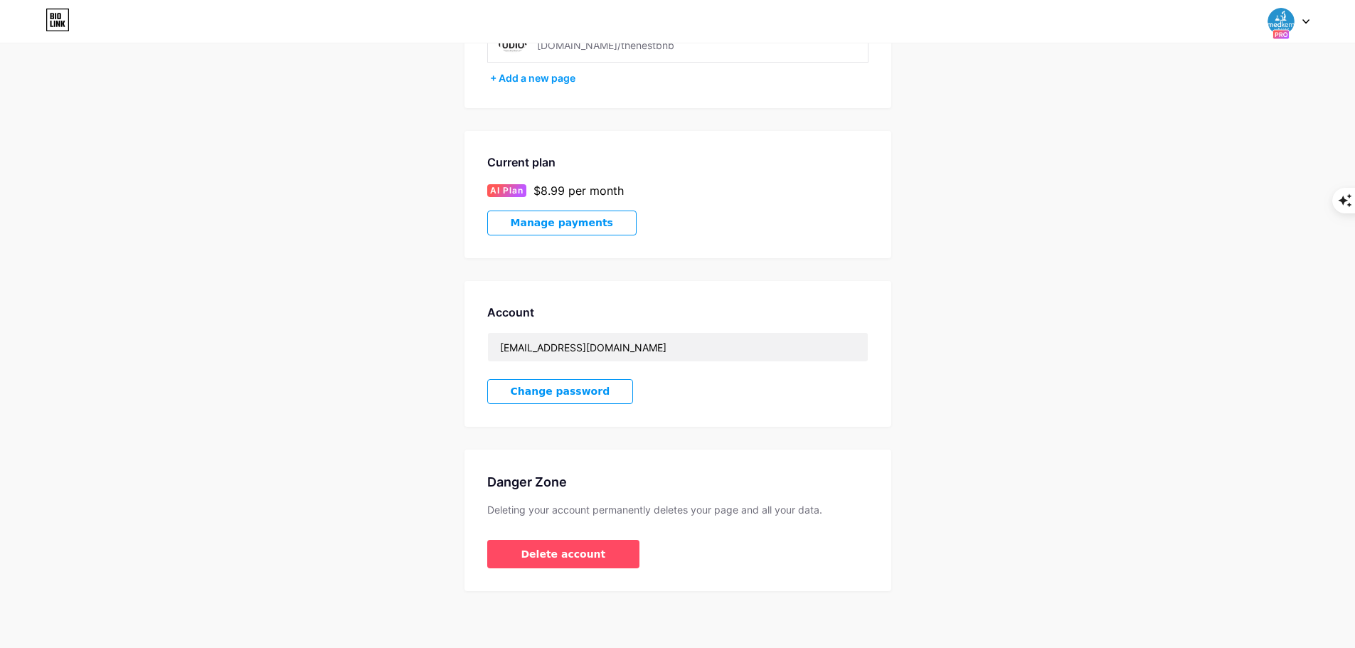
click at [1006, 302] on div "Account Settings My pages Medkem Limited [DOMAIN_NAME]/medkemlimited NEST STUDI…" at bounding box center [677, 204] width 1355 height 774
click at [1306, 19] on icon at bounding box center [1306, 21] width 7 height 5
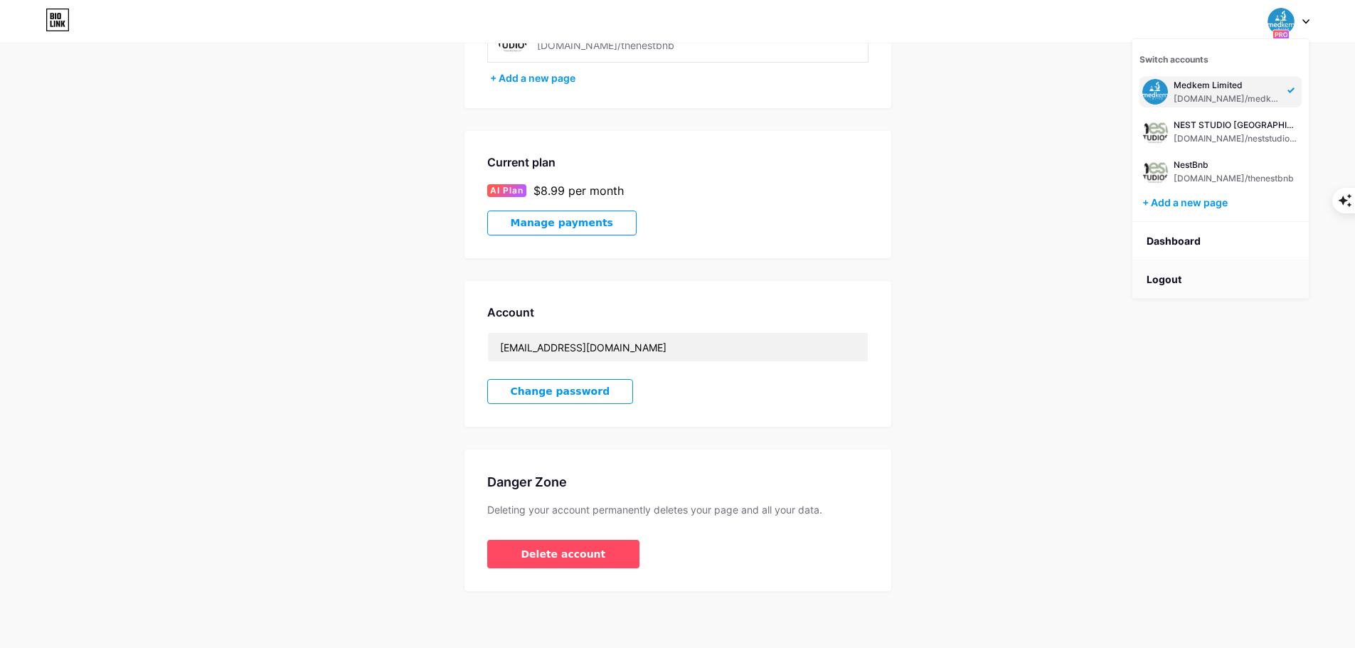
click at [1155, 277] on li "Logout" at bounding box center [1221, 279] width 176 height 38
